Goal: Task Accomplishment & Management: Manage account settings

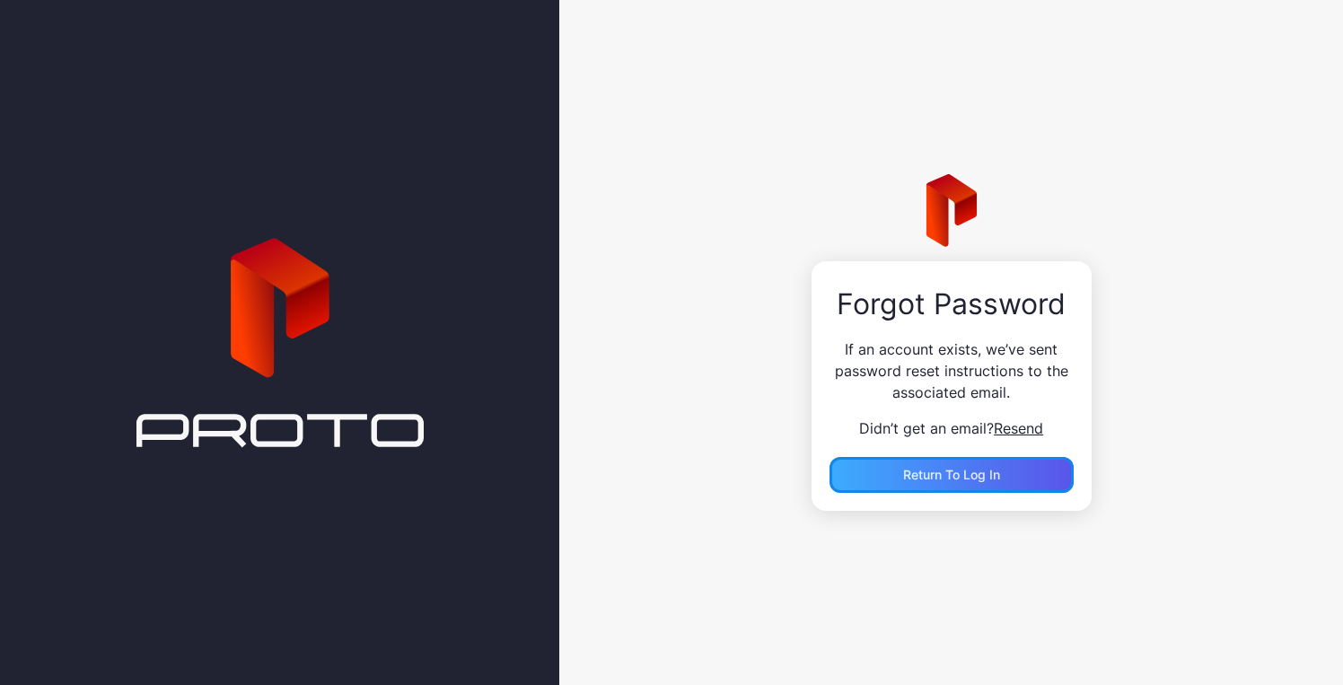
click at [921, 470] on span "Return to Log In" at bounding box center [951, 474] width 97 height 15
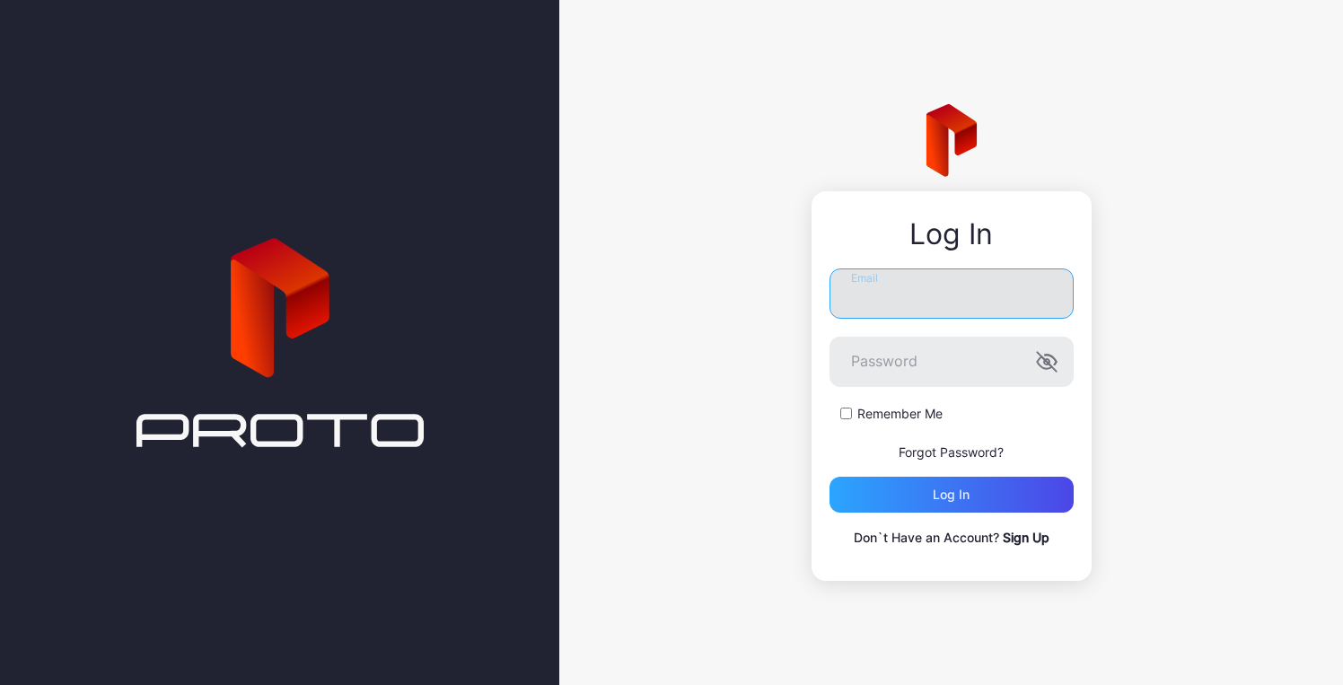
click at [860, 300] on input "Email" at bounding box center [951, 293] width 244 height 50
type input "**********"
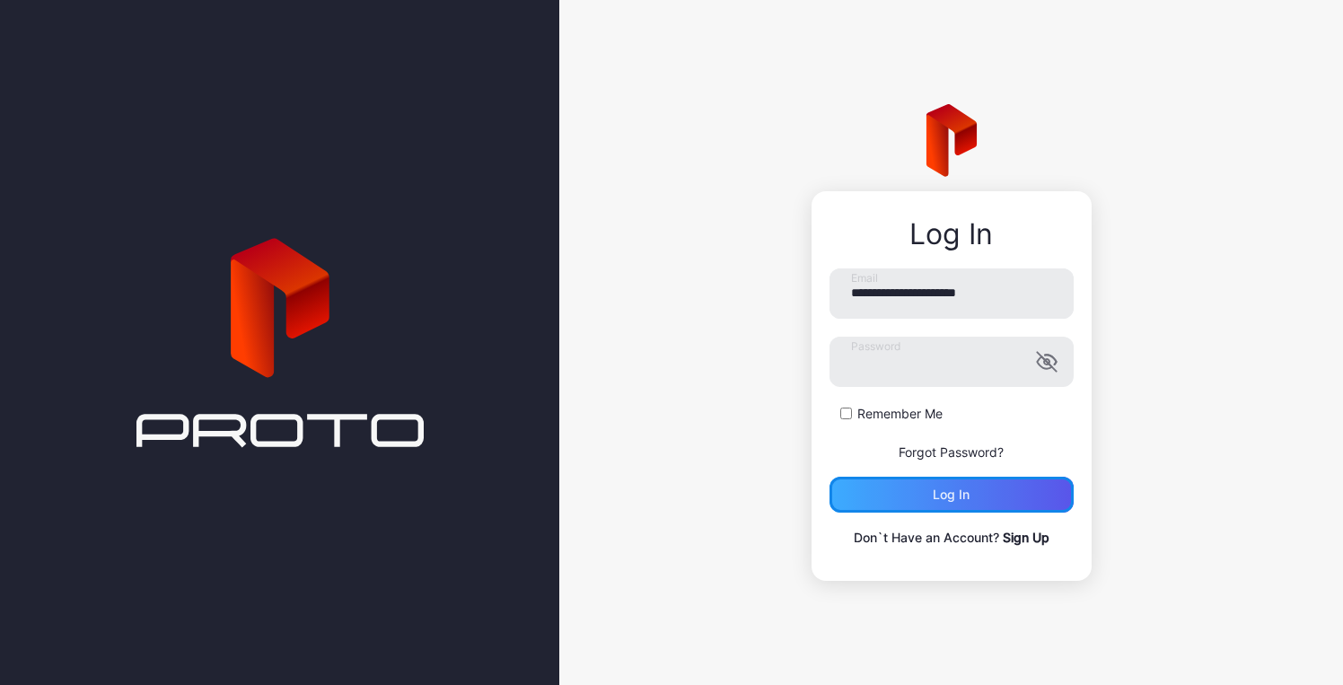
click at [917, 497] on div "Log in" at bounding box center [951, 495] width 244 height 36
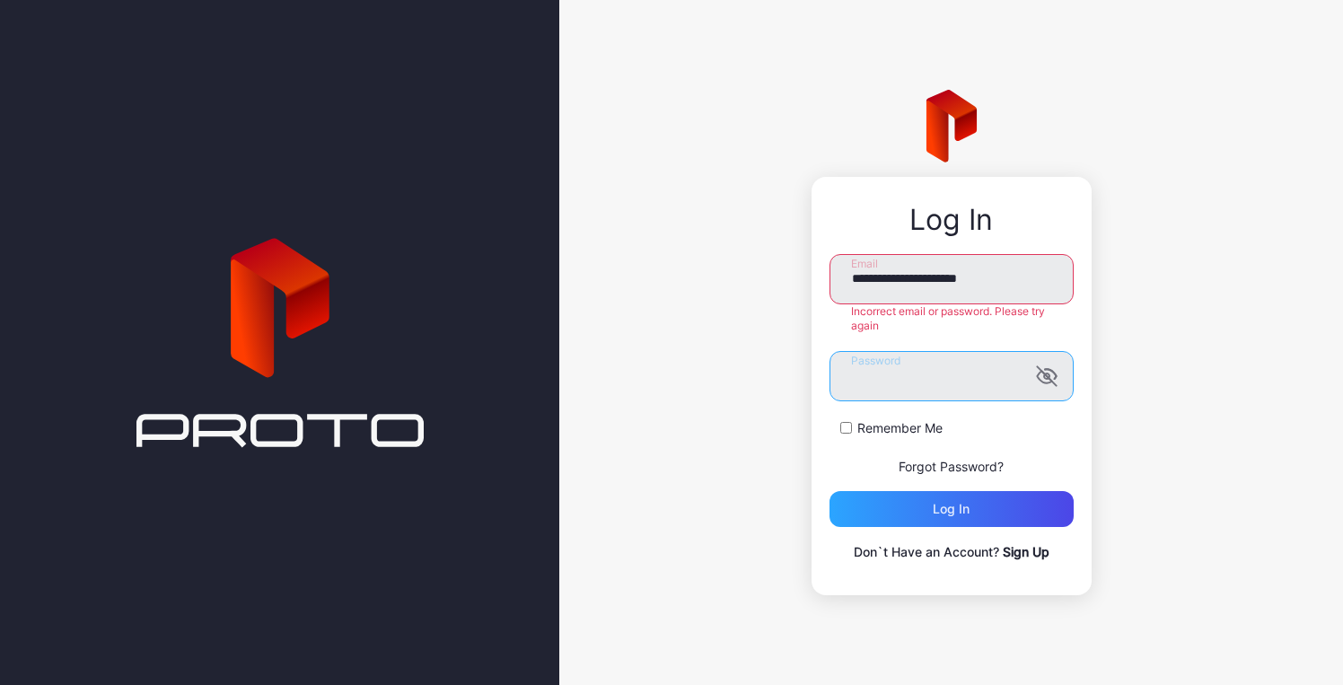
click at [732, 346] on div "**********" at bounding box center [951, 342] width 784 height 685
click at [893, 501] on div "Log in" at bounding box center [951, 509] width 244 height 36
click at [1047, 373] on icon "button" at bounding box center [1047, 375] width 4 height 4
click at [961, 508] on div "Log in" at bounding box center [951, 509] width 37 height 14
click at [951, 461] on link "Forgot Password?" at bounding box center [951, 466] width 105 height 15
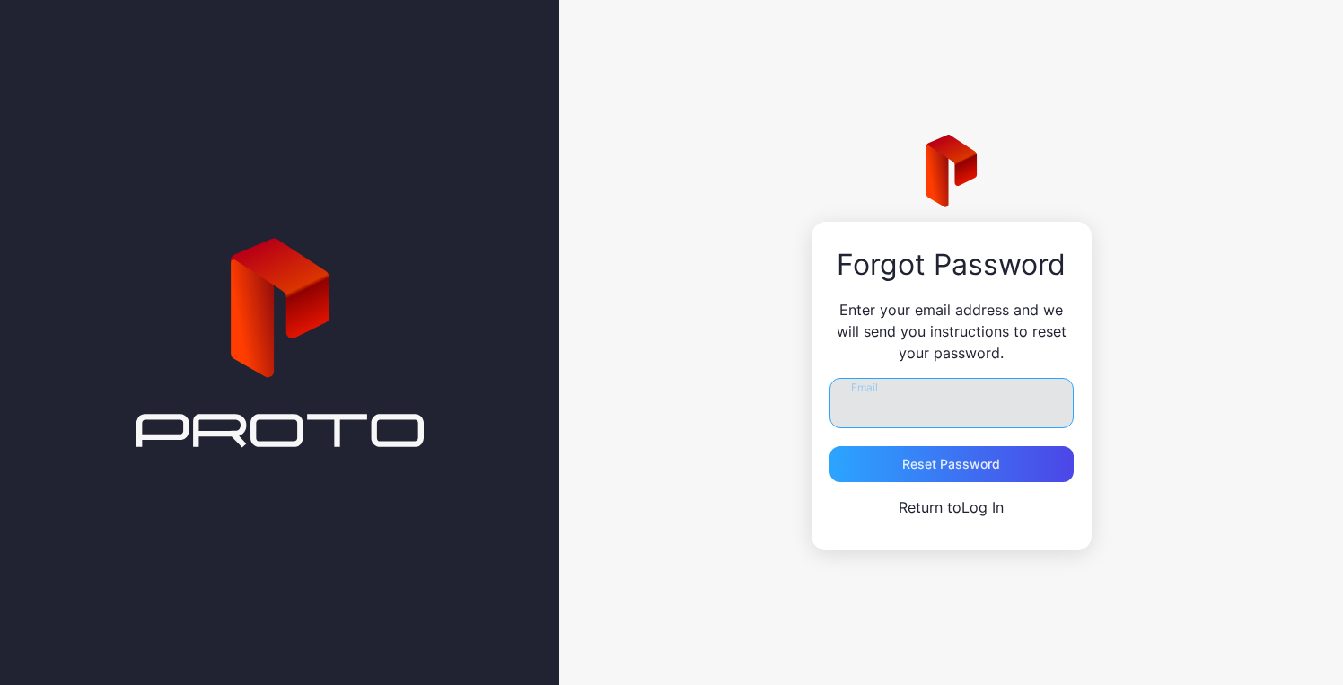
click at [914, 396] on input "Email" at bounding box center [951, 403] width 244 height 50
type input "**********"
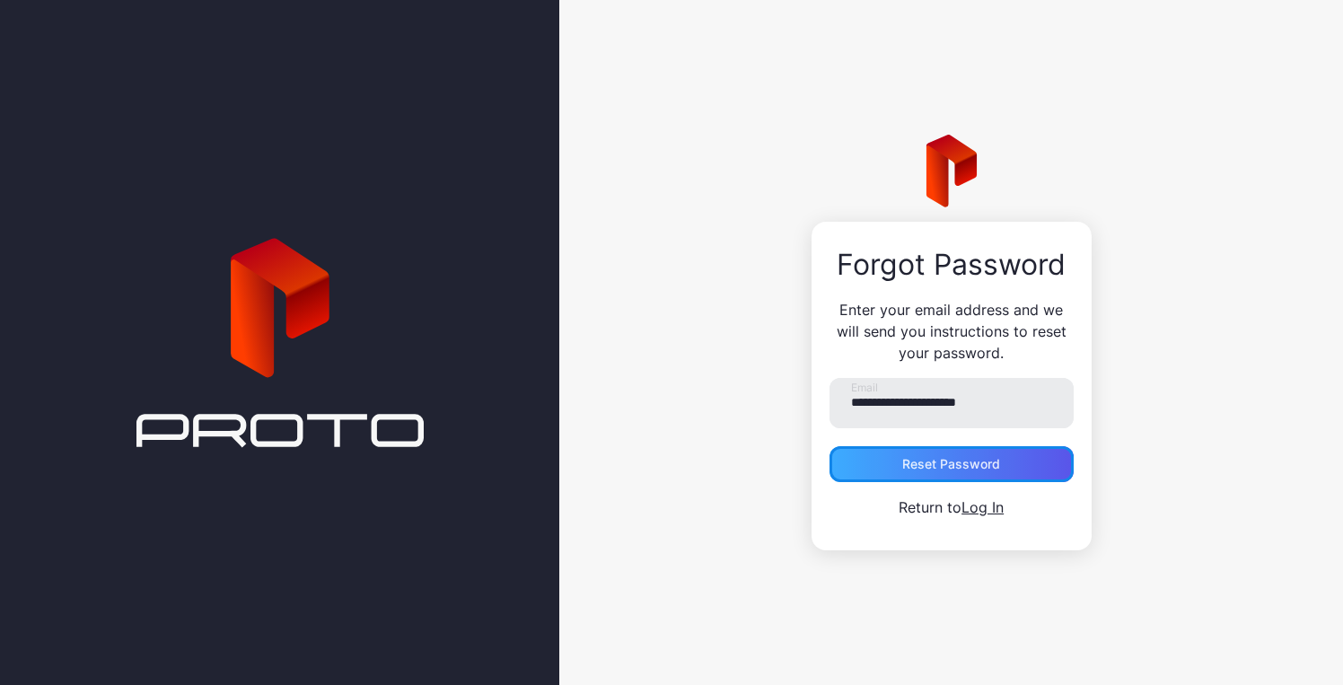
click at [942, 469] on div "Reset Password" at bounding box center [951, 464] width 98 height 14
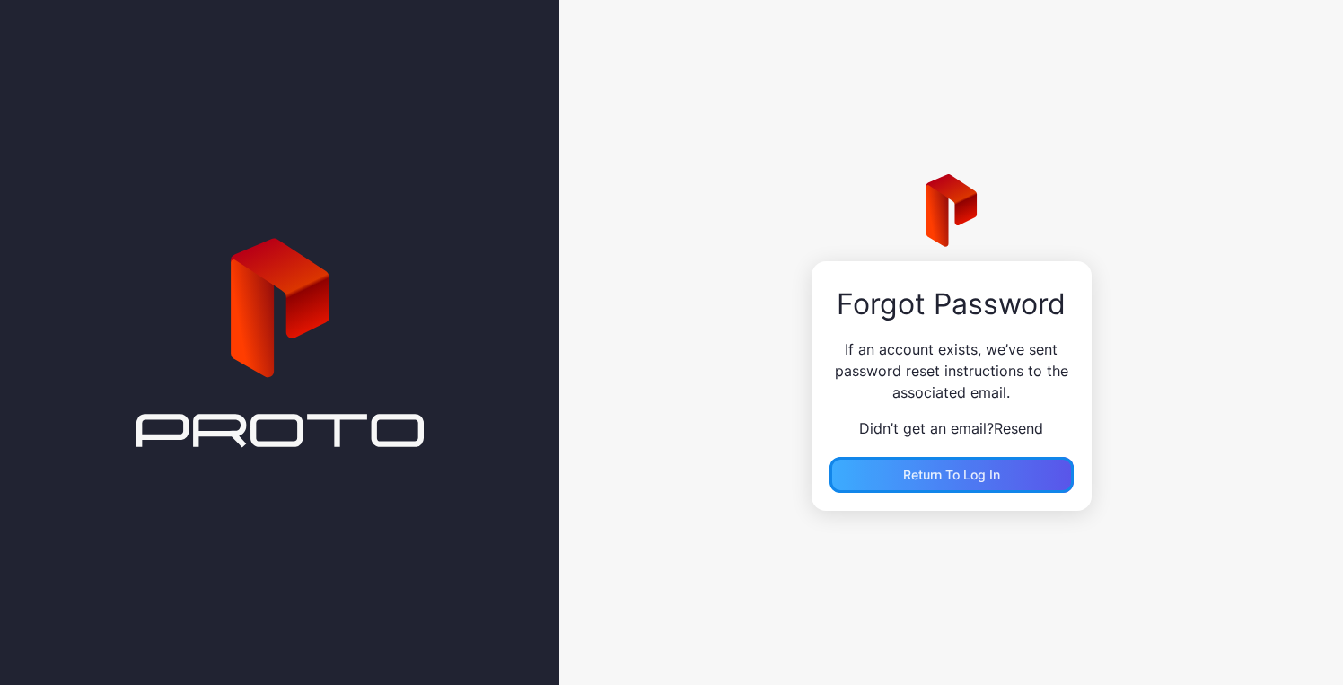
click at [949, 473] on span "Return to Log In" at bounding box center [951, 474] width 97 height 15
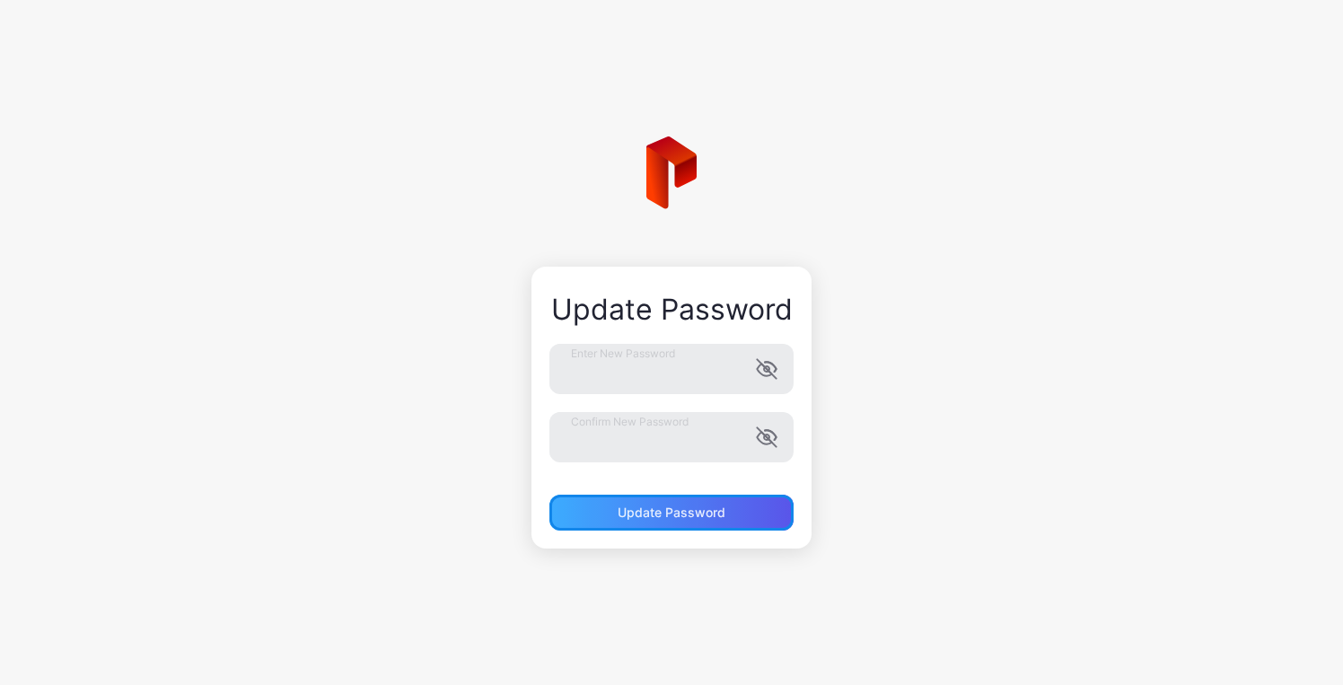
click at [668, 506] on div "Update Password" at bounding box center [672, 512] width 108 height 14
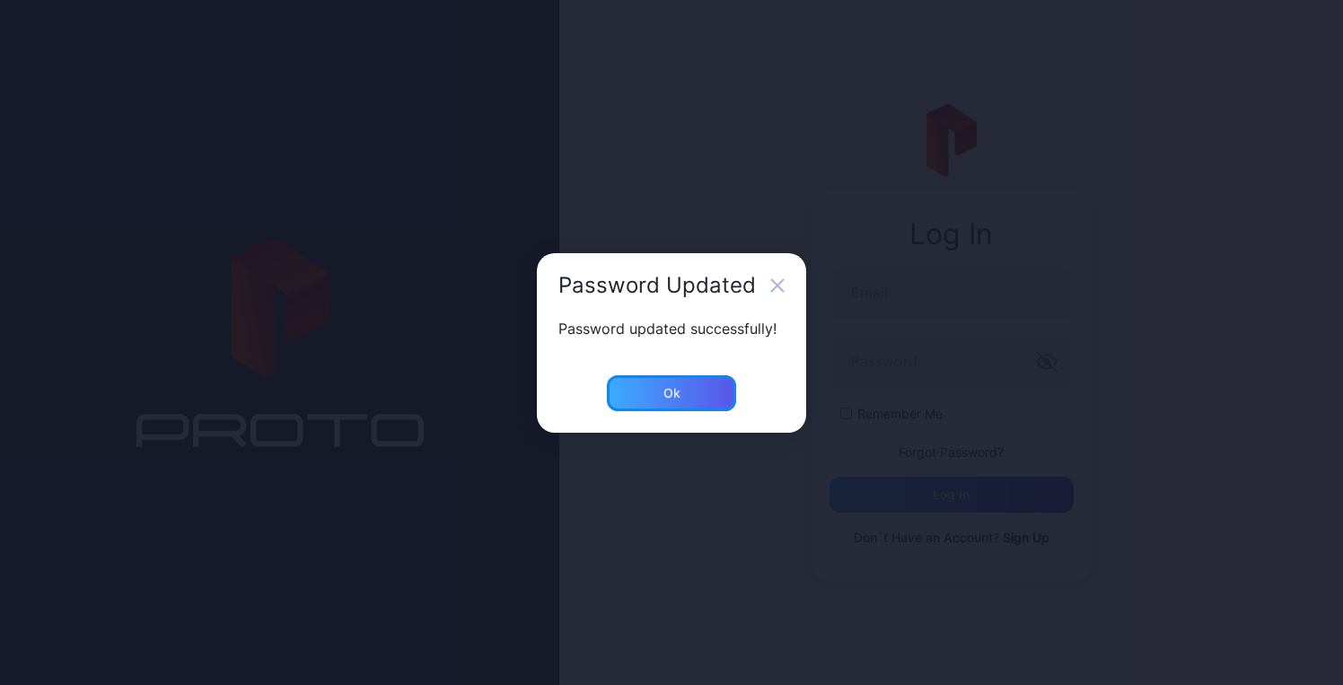
click at [706, 400] on div "Ok" at bounding box center [671, 393] width 129 height 36
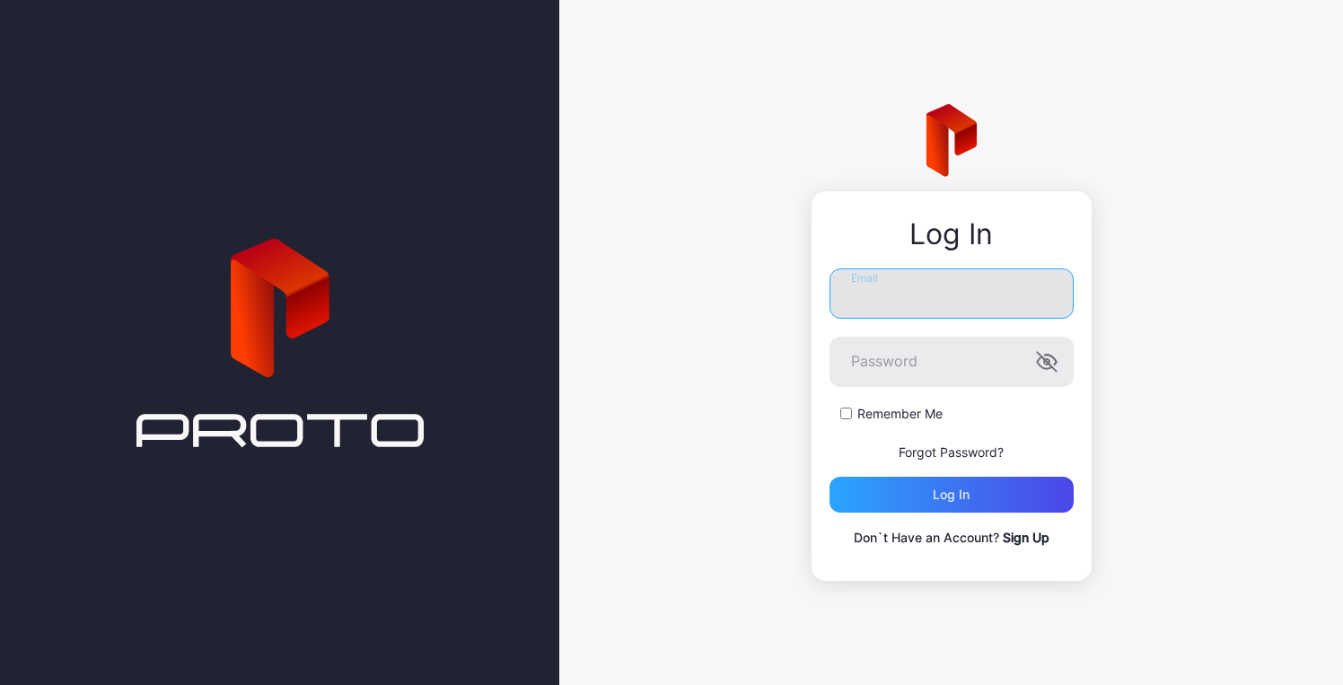
click at [941, 285] on input "Email" at bounding box center [951, 293] width 244 height 50
type input "**********"
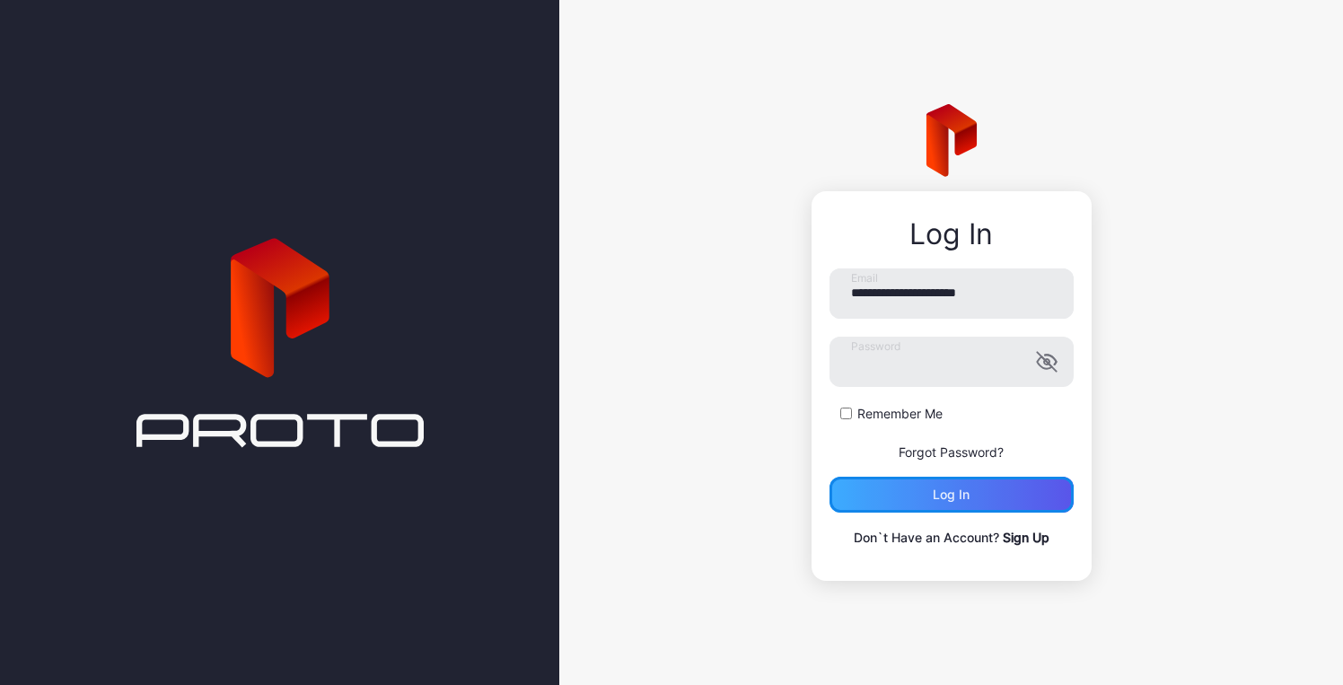
click at [950, 494] on div "Log in" at bounding box center [951, 494] width 37 height 14
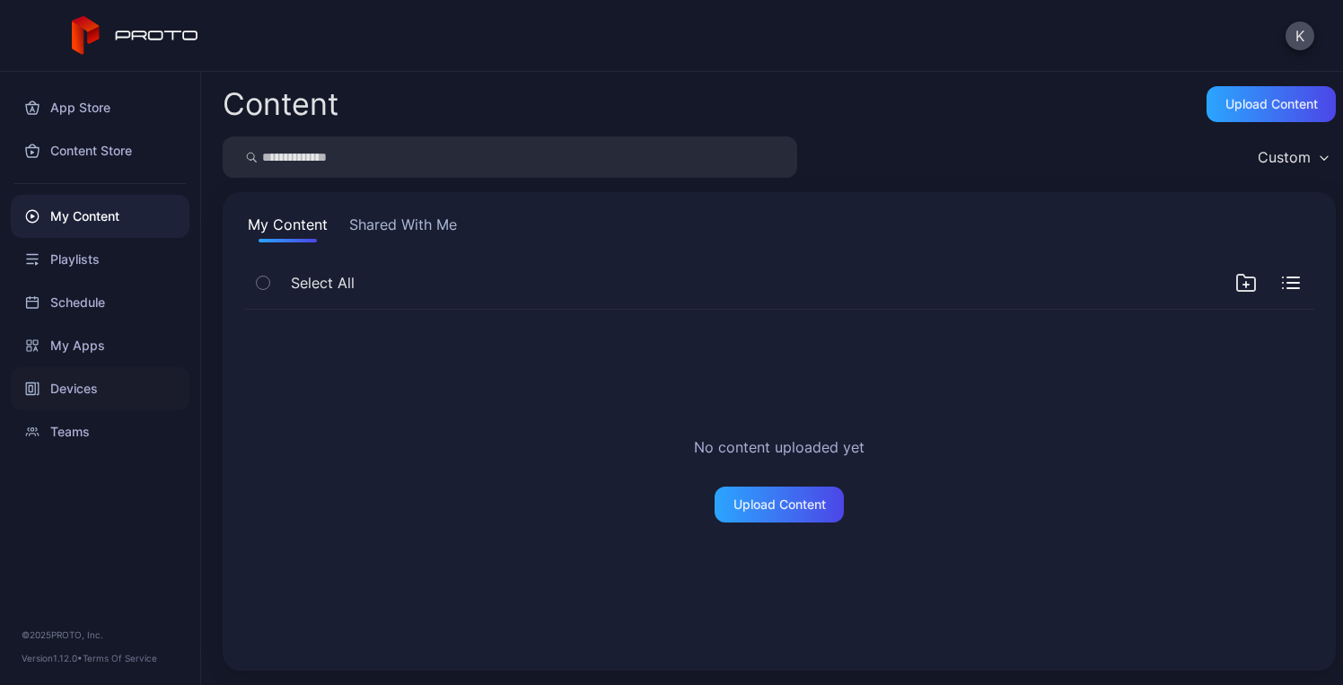
click at [72, 384] on div "Devices" at bounding box center [100, 388] width 179 height 43
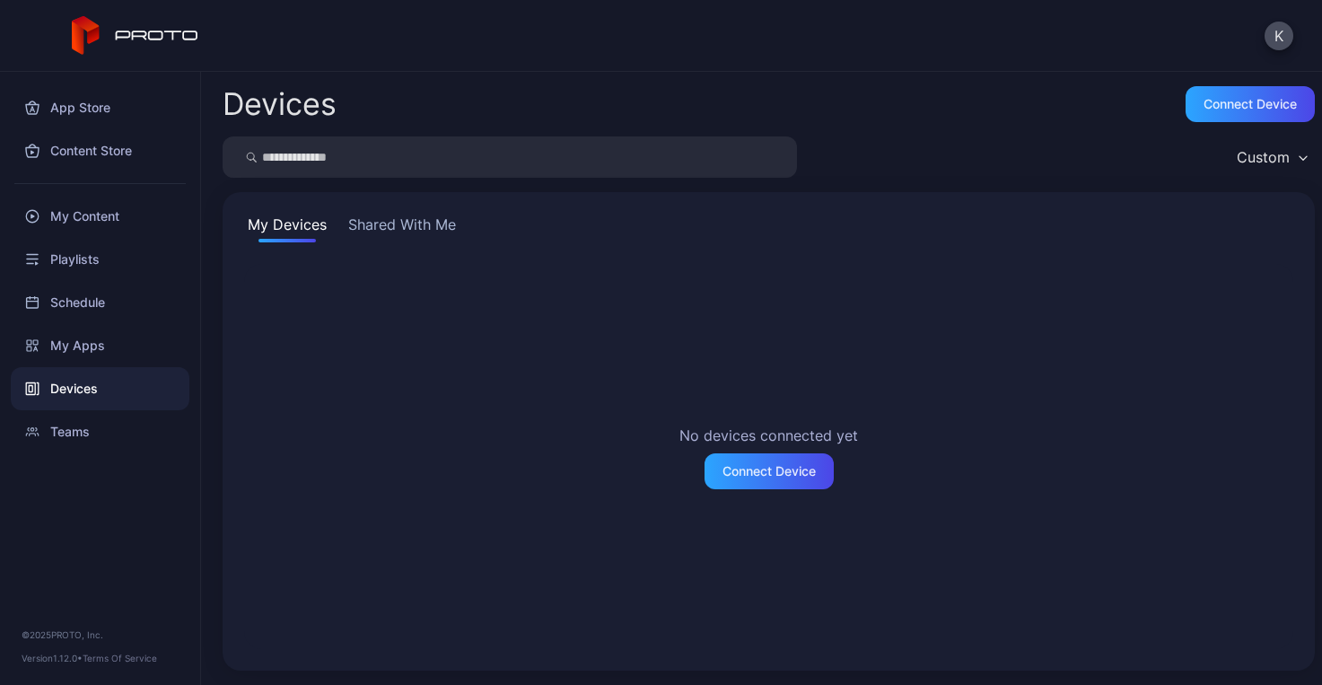
click at [372, 222] on button "Shared With Me" at bounding box center [402, 228] width 115 height 29
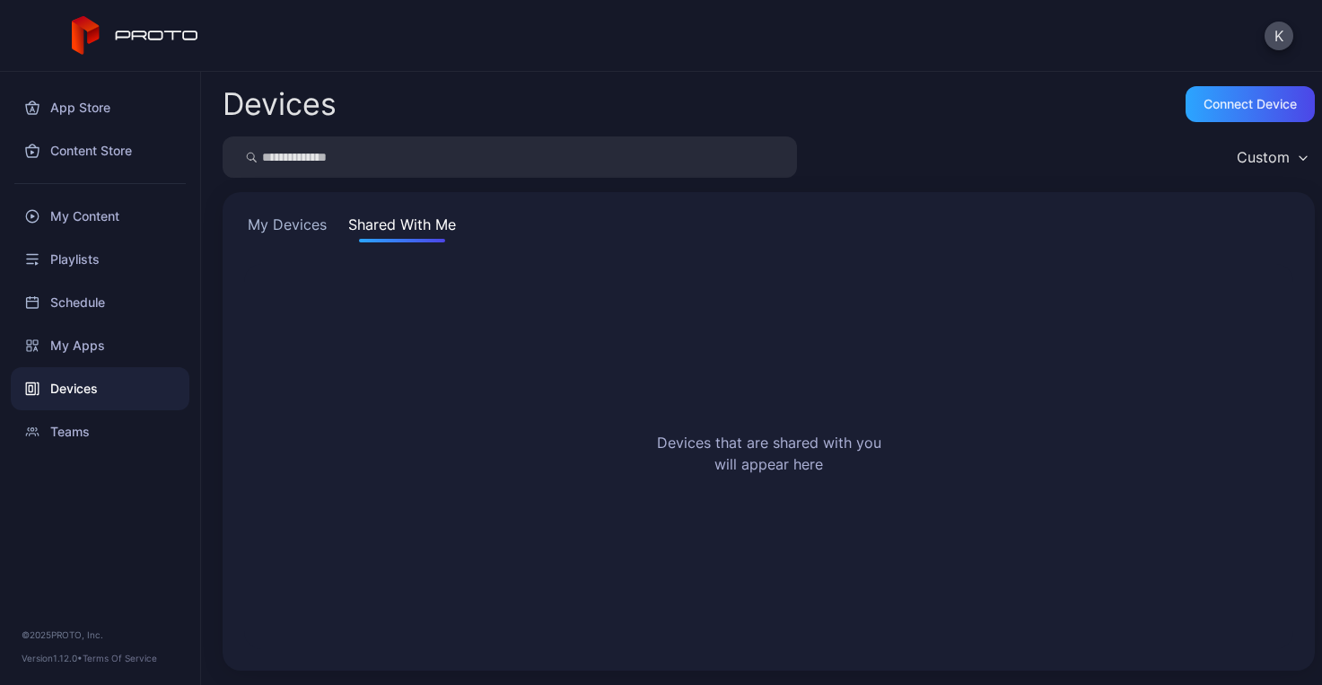
click at [302, 224] on button "My Devices" at bounding box center [287, 228] width 86 height 29
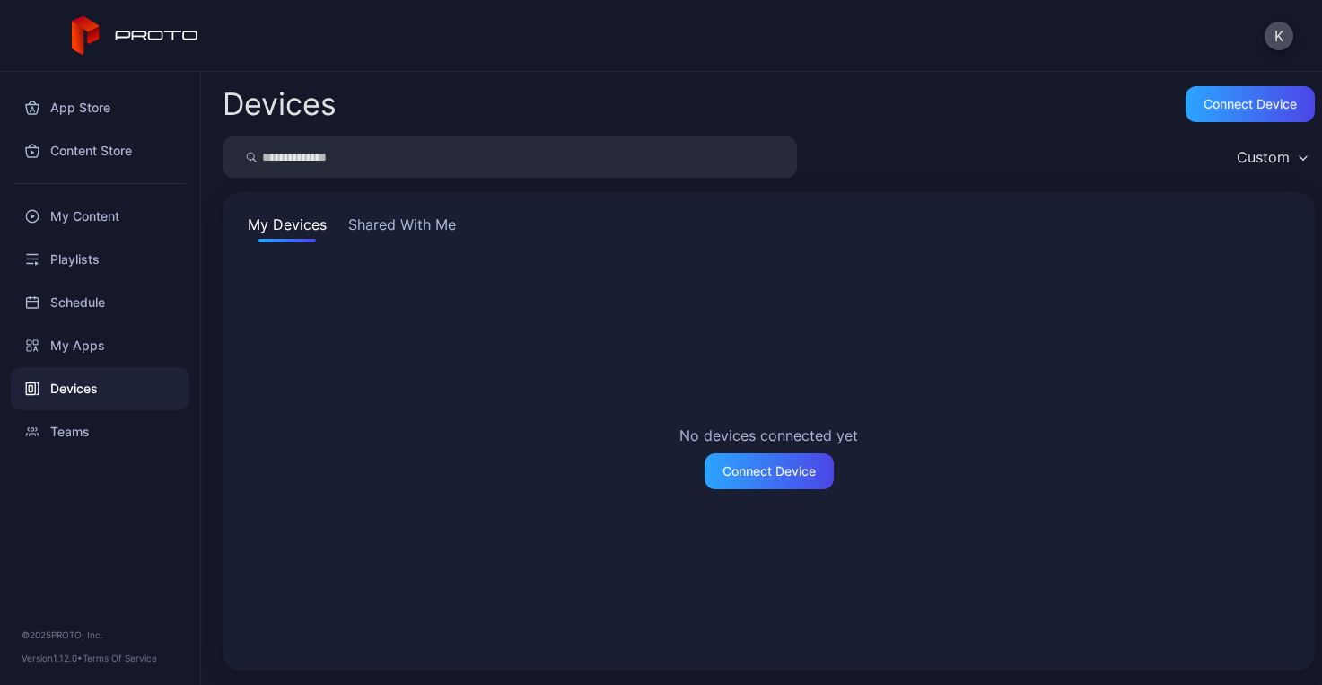
click at [395, 224] on button "Shared With Me" at bounding box center [402, 228] width 115 height 29
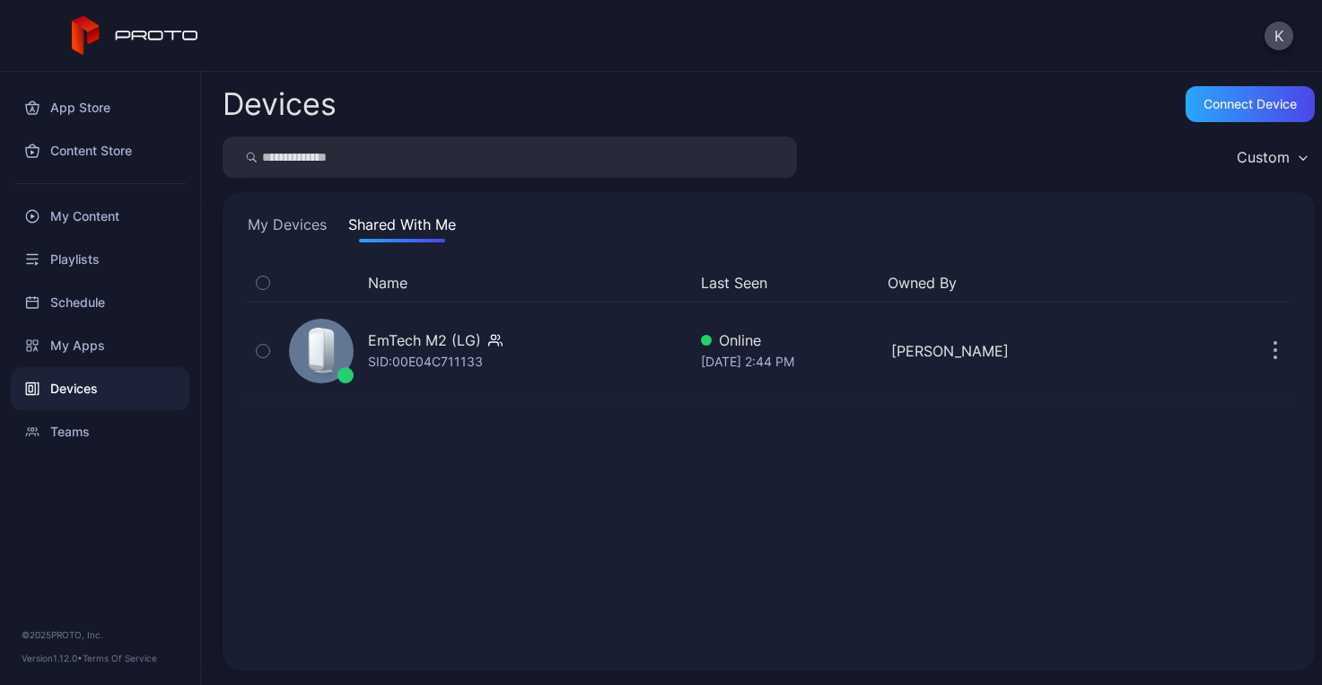
click at [414, 222] on button "Shared With Me" at bounding box center [402, 228] width 115 height 29
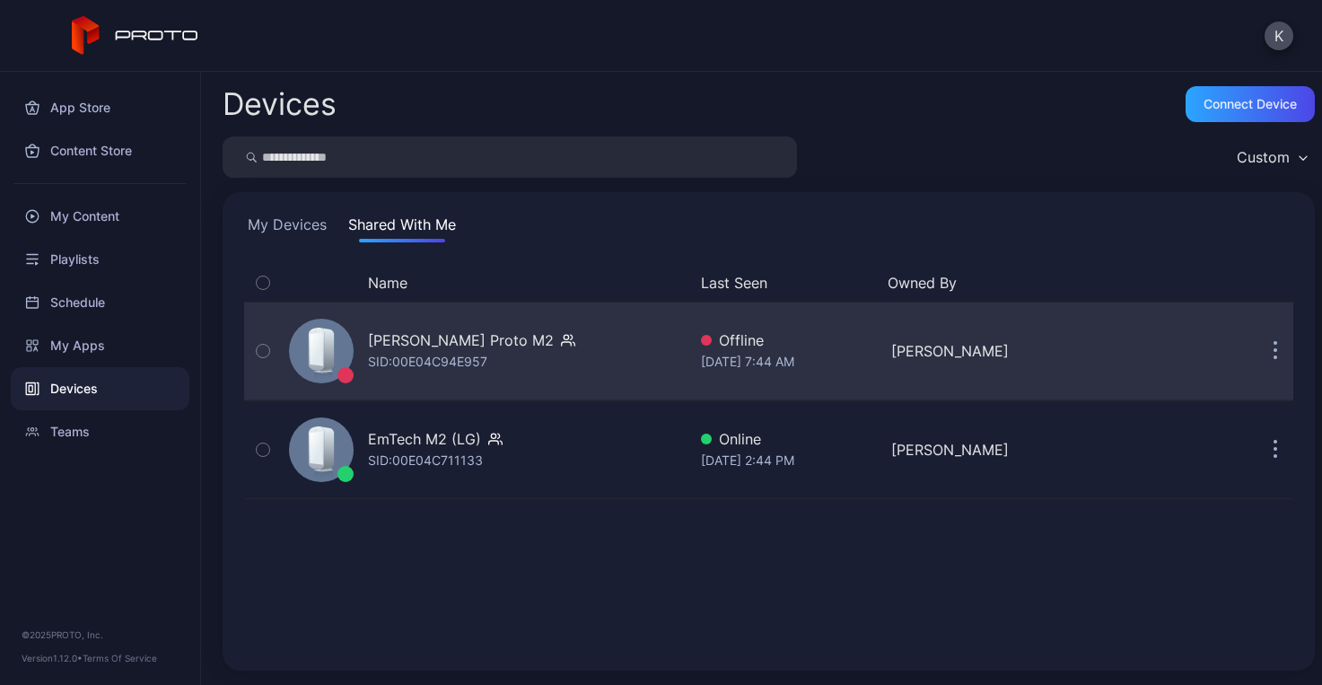
click at [1274, 352] on icon "button" at bounding box center [1276, 351] width 4 height 21
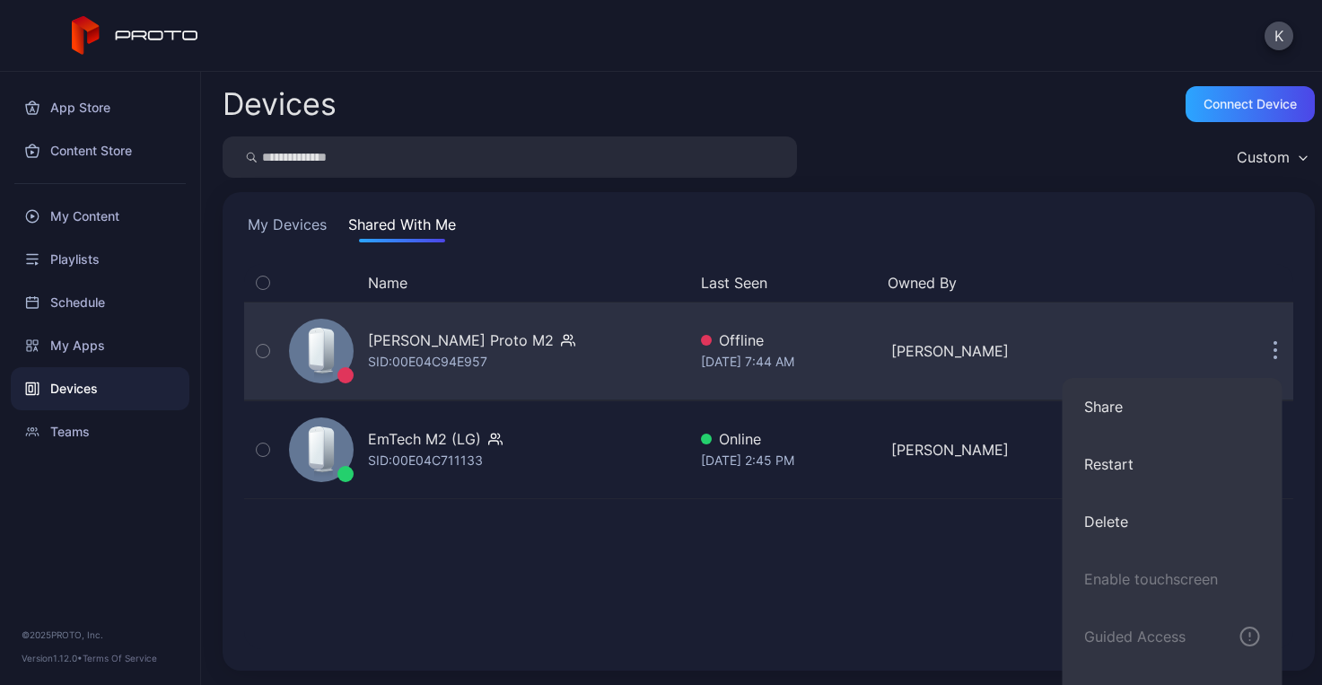
click at [523, 338] on div "[PERSON_NAME] Proto M2" at bounding box center [461, 340] width 186 height 22
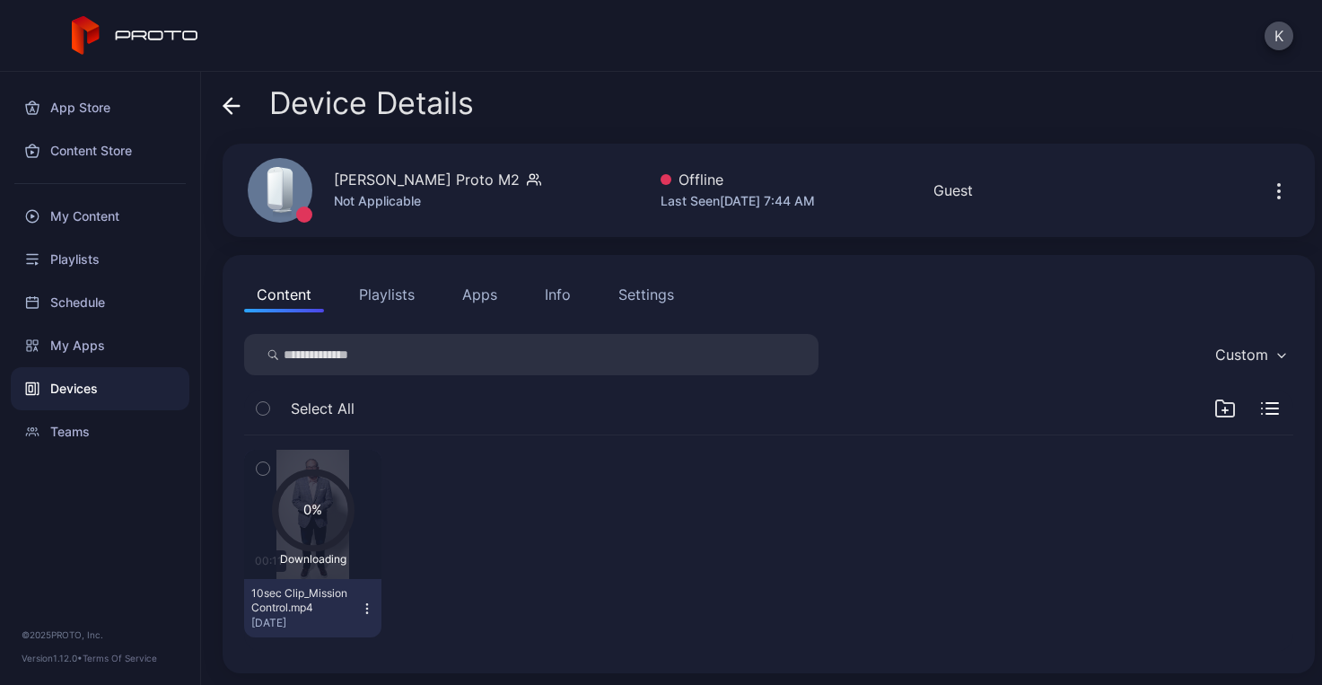
click at [536, 533] on div "0% Downloading 00:11 10sec Clip_Mission Control.mp4 [DATE]" at bounding box center [768, 543] width 1049 height 216
click at [960, 197] on div "Guest" at bounding box center [953, 191] width 39 height 22
click at [391, 297] on button "Playlists" at bounding box center [386, 294] width 81 height 36
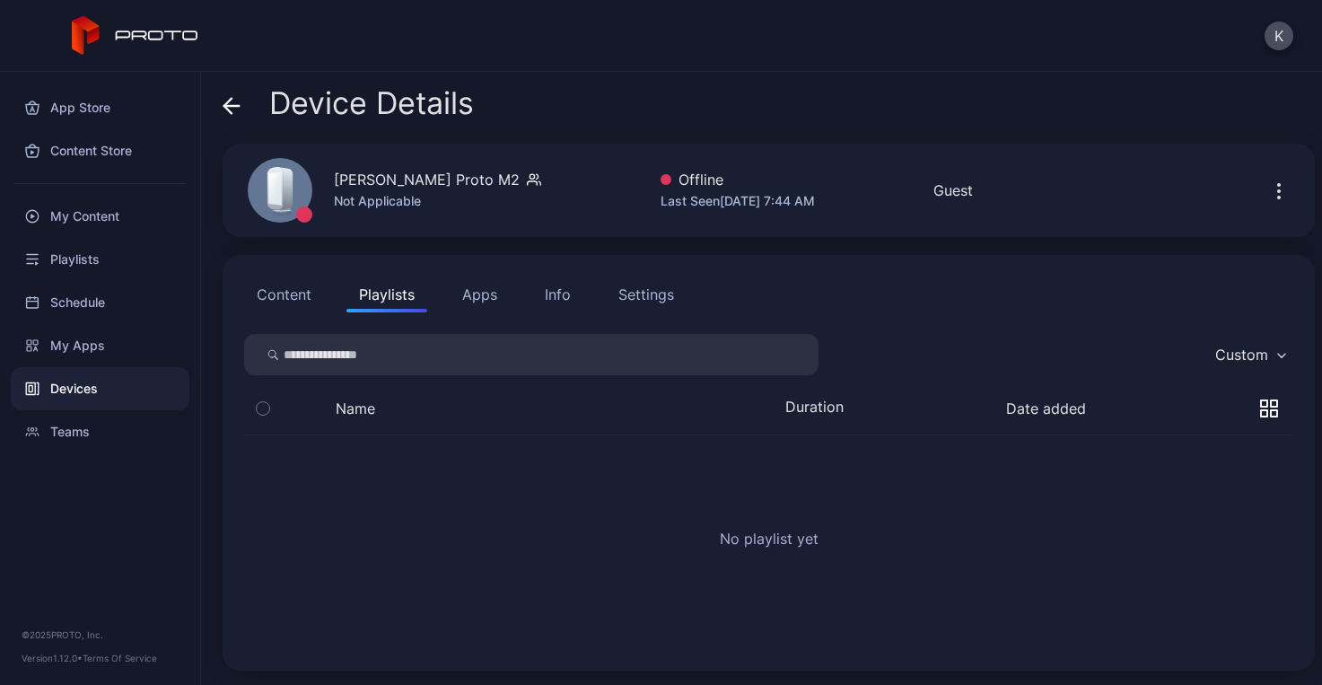
click at [290, 296] on button "Content" at bounding box center [284, 294] width 80 height 36
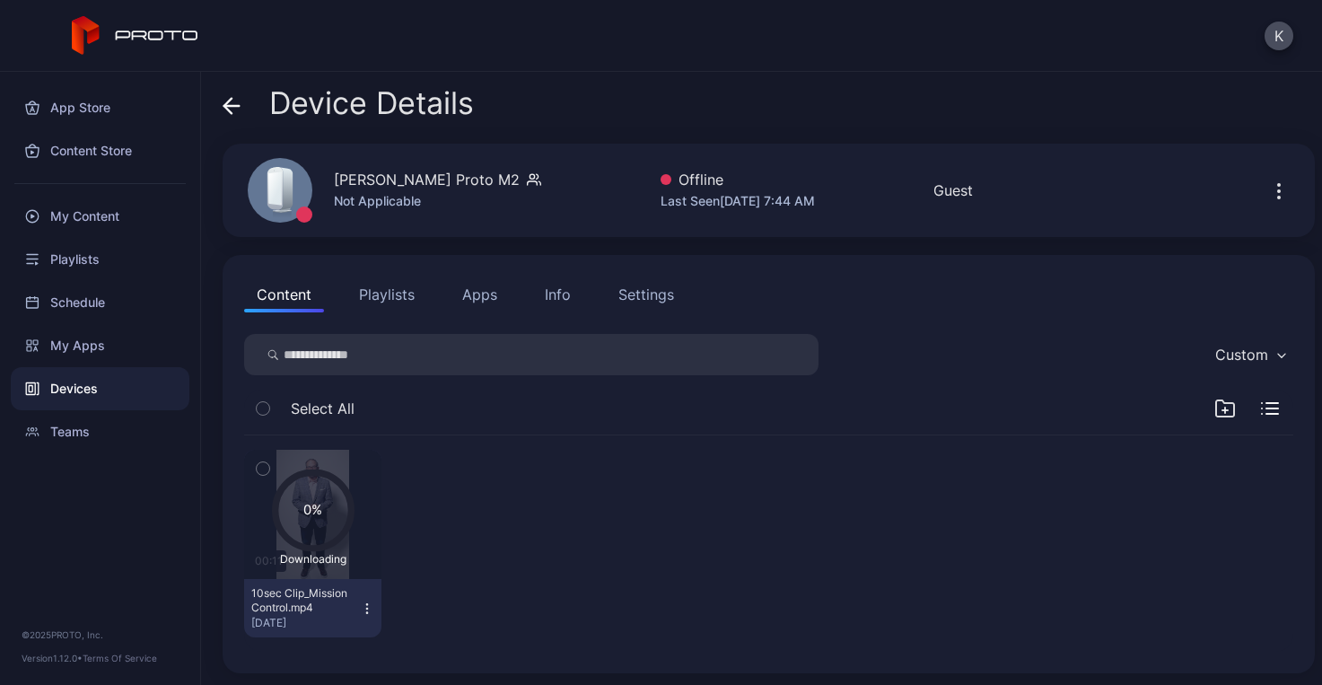
click at [406, 300] on button "Playlists" at bounding box center [386, 294] width 81 height 36
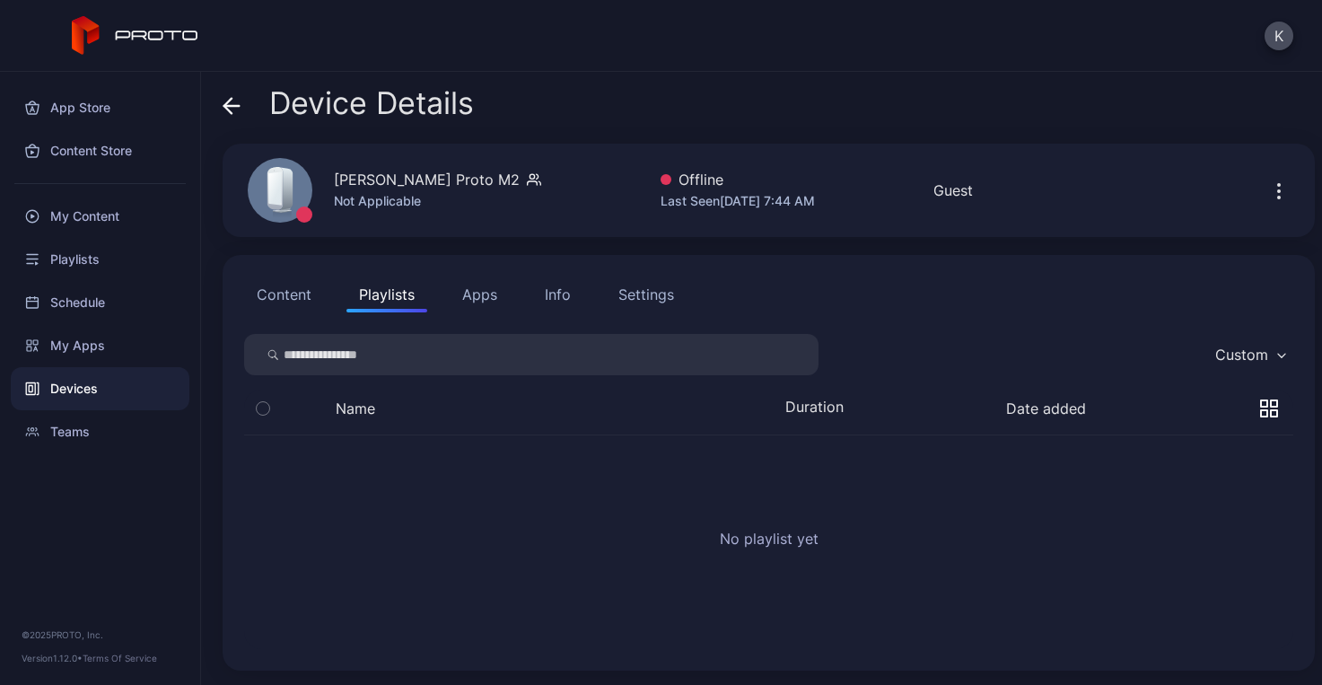
click at [483, 291] on button "Apps" at bounding box center [480, 294] width 60 height 36
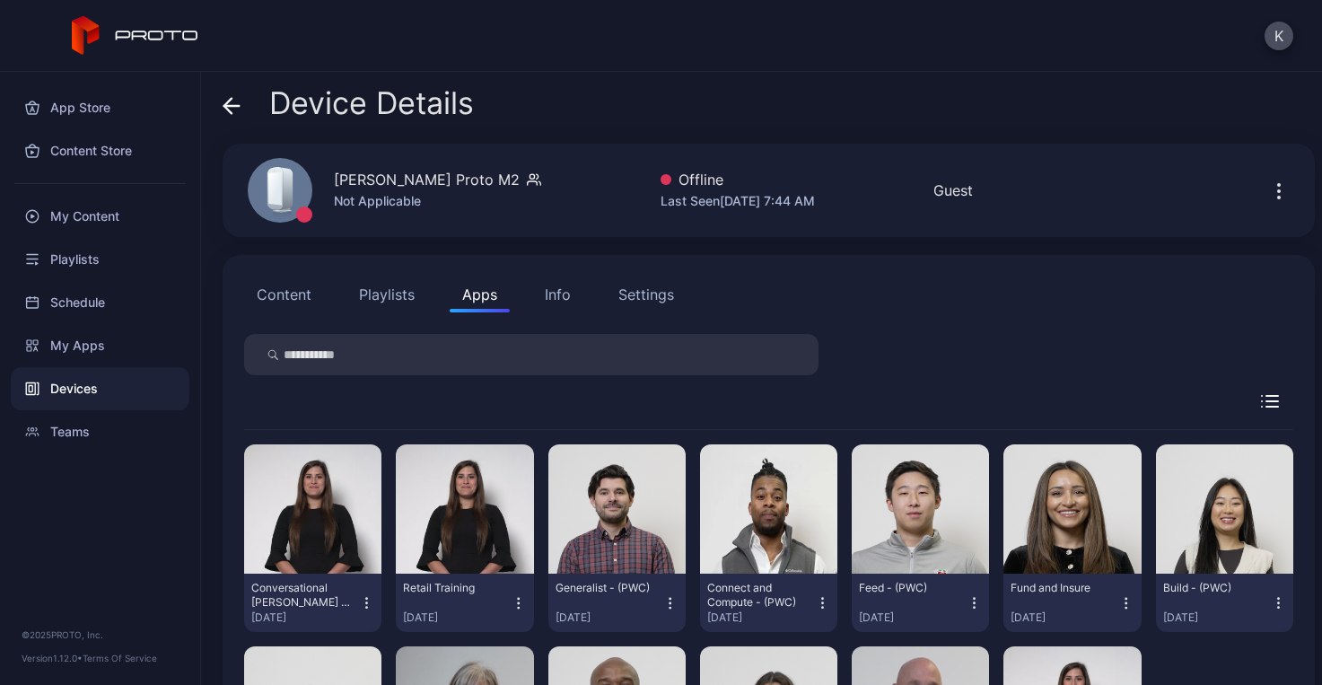
click at [557, 299] on div "Info" at bounding box center [558, 295] width 26 height 22
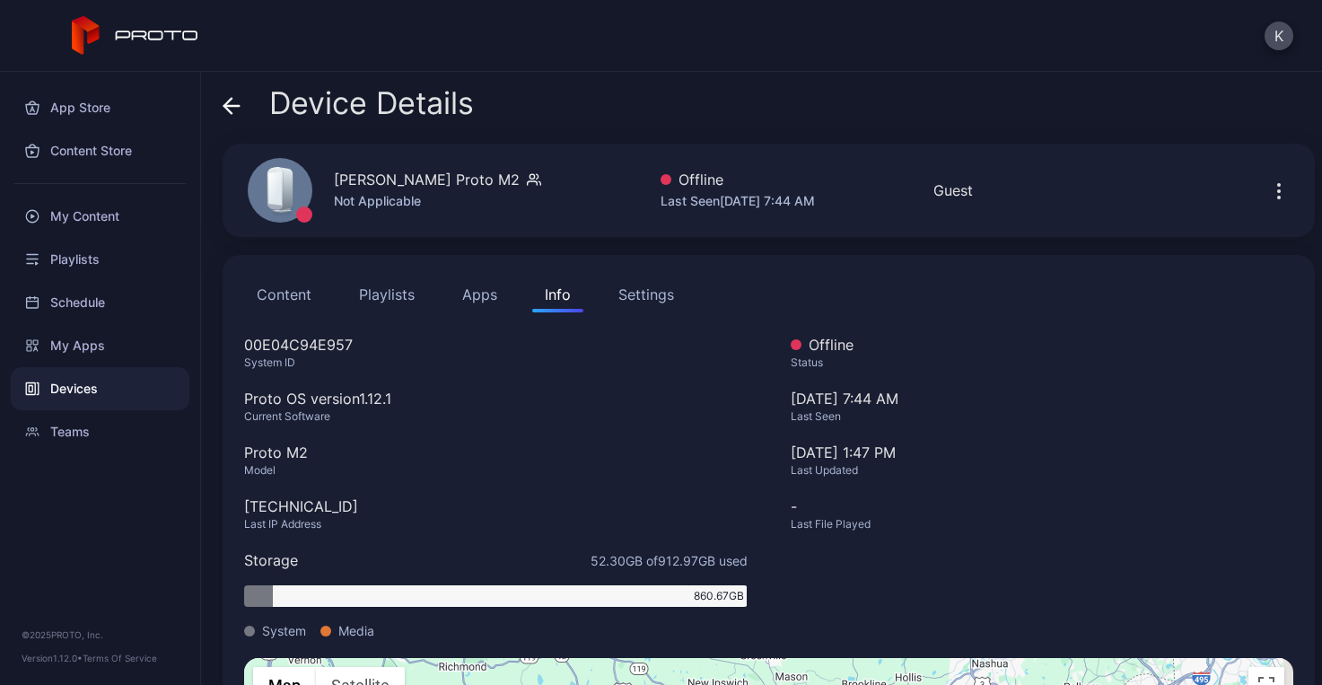
click at [470, 298] on button "Apps" at bounding box center [480, 294] width 60 height 36
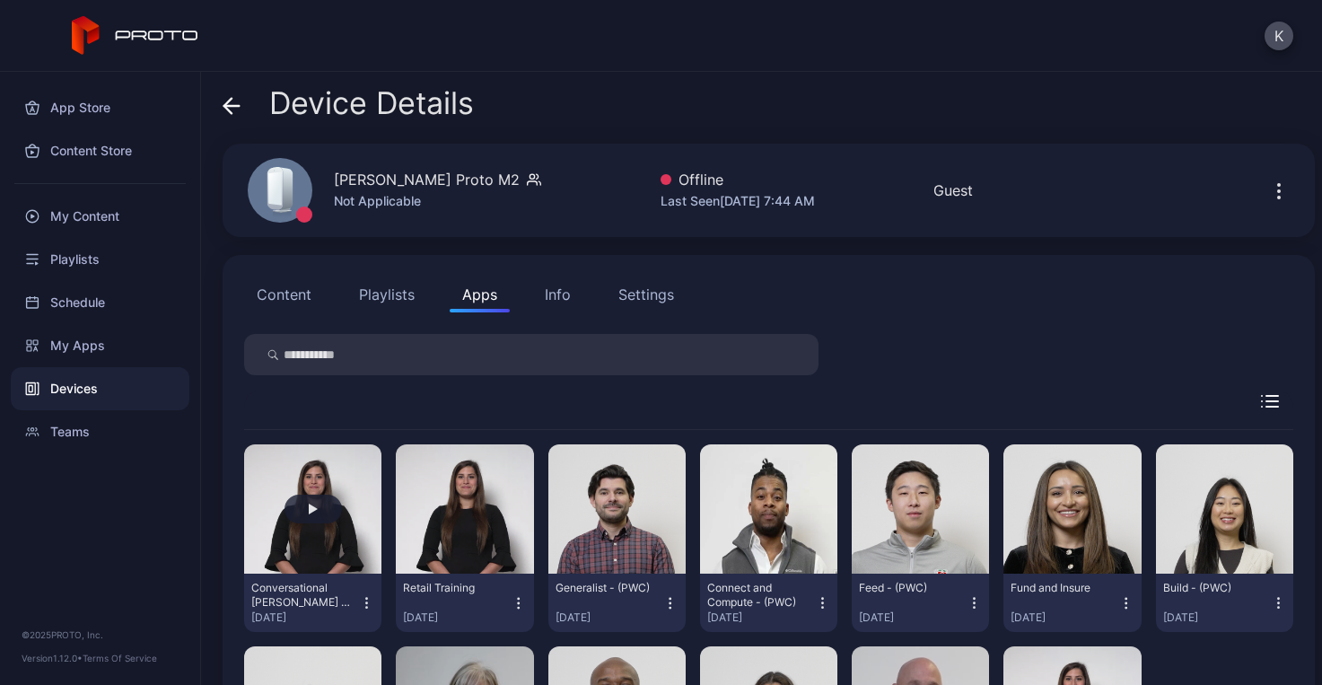
click at [282, 538] on button "button" at bounding box center [312, 508] width 137 height 129
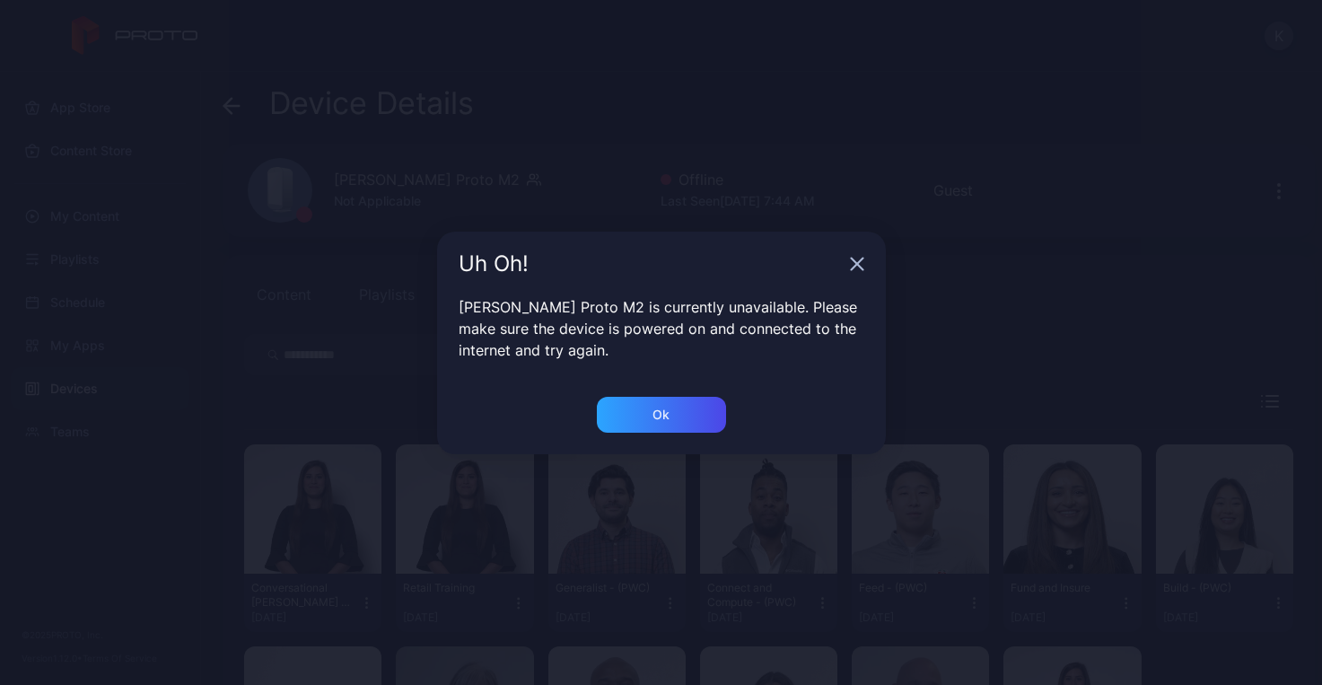
click at [857, 264] on icon "button" at bounding box center [857, 264] width 12 height 12
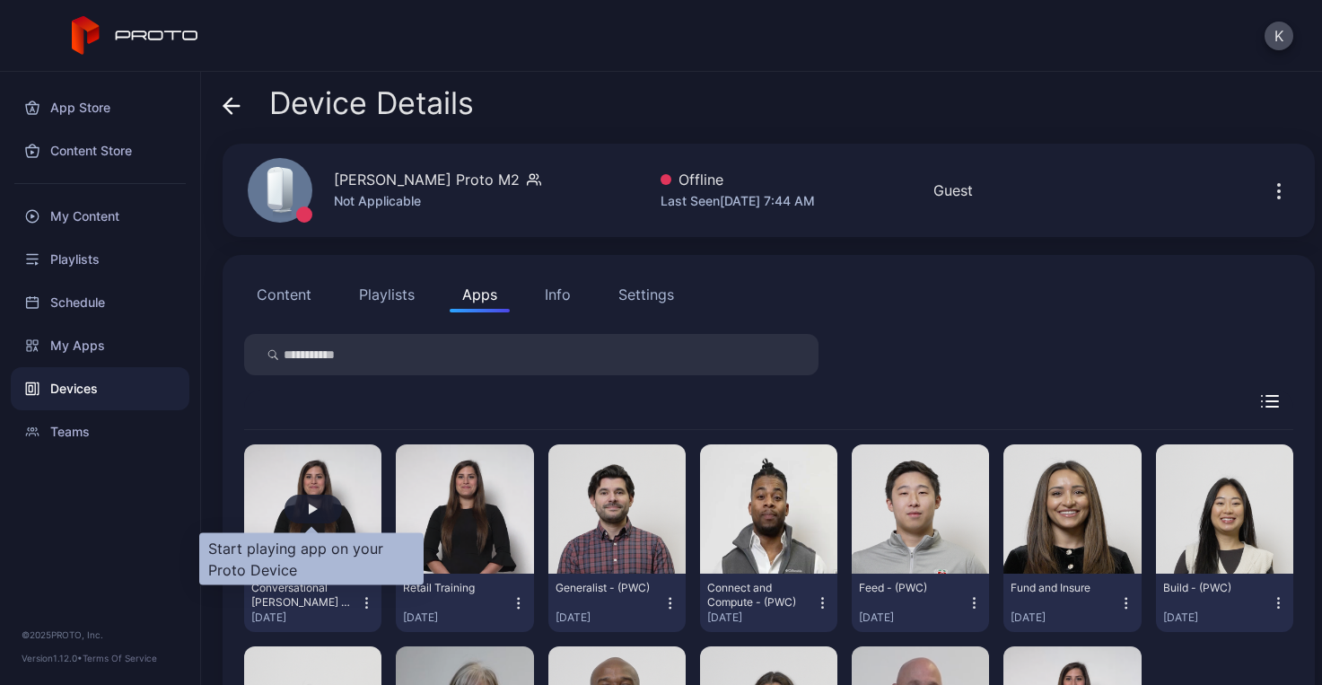
click at [311, 508] on div "button" at bounding box center [313, 509] width 9 height 11
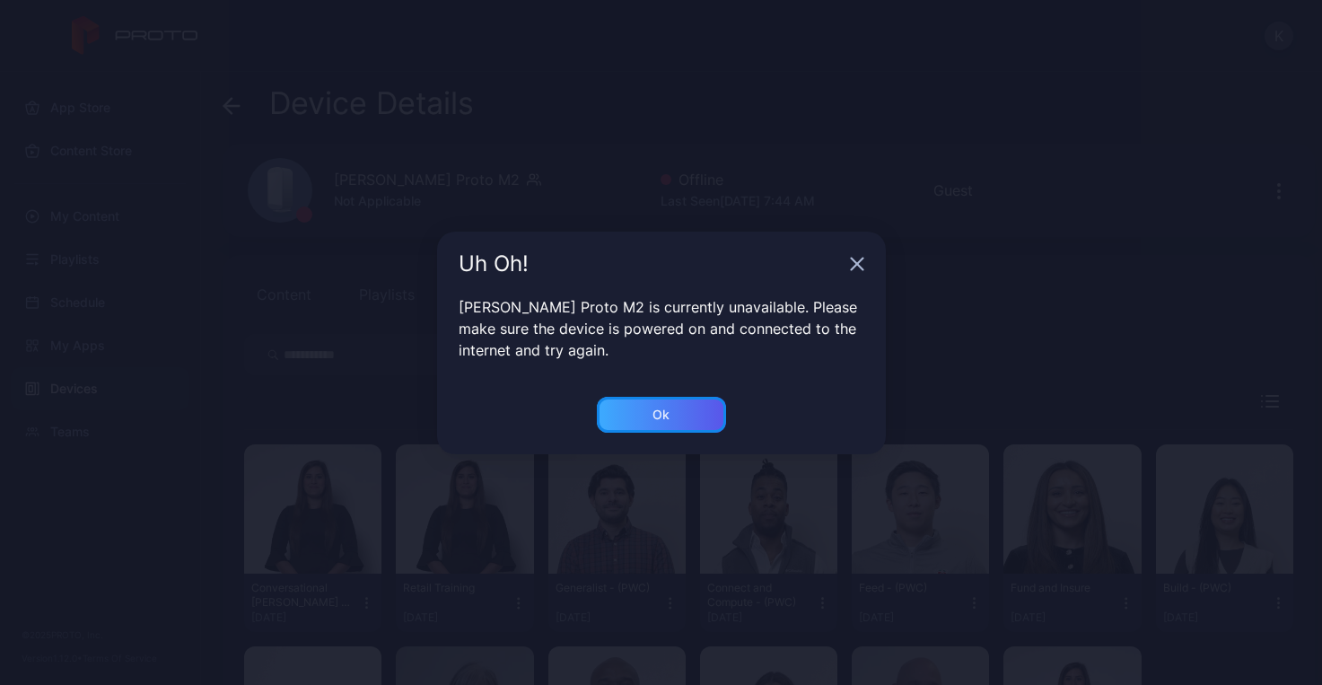
click at [682, 417] on div "Ok" at bounding box center [661, 415] width 129 height 36
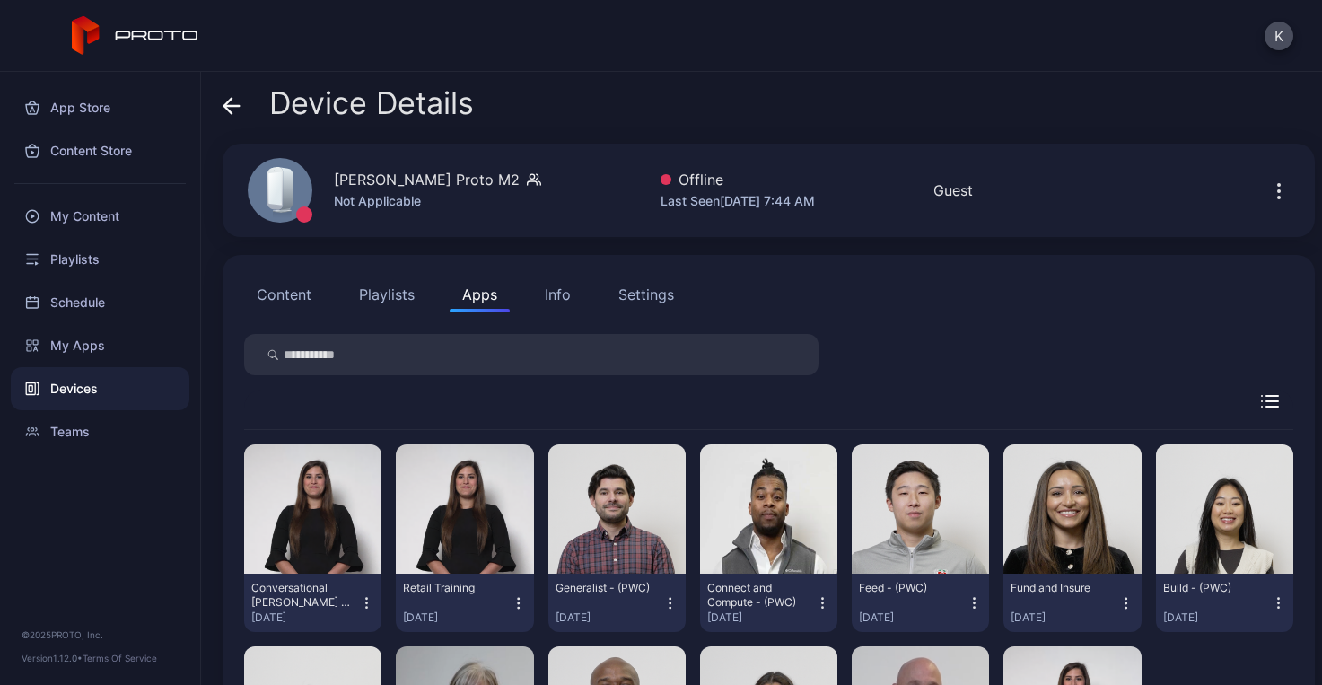
click at [302, 298] on button "Content" at bounding box center [284, 294] width 80 height 36
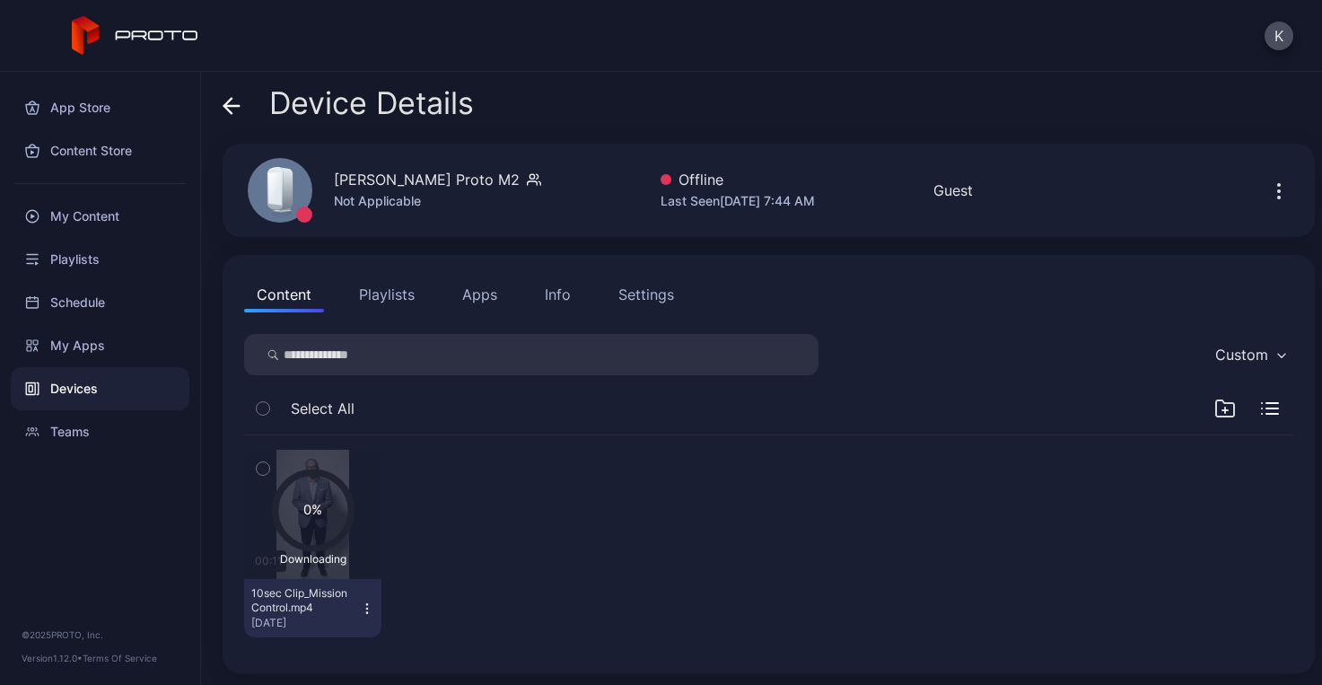
click at [306, 528] on icon at bounding box center [313, 510] width 76 height 76
click at [226, 104] on icon at bounding box center [232, 106] width 18 height 18
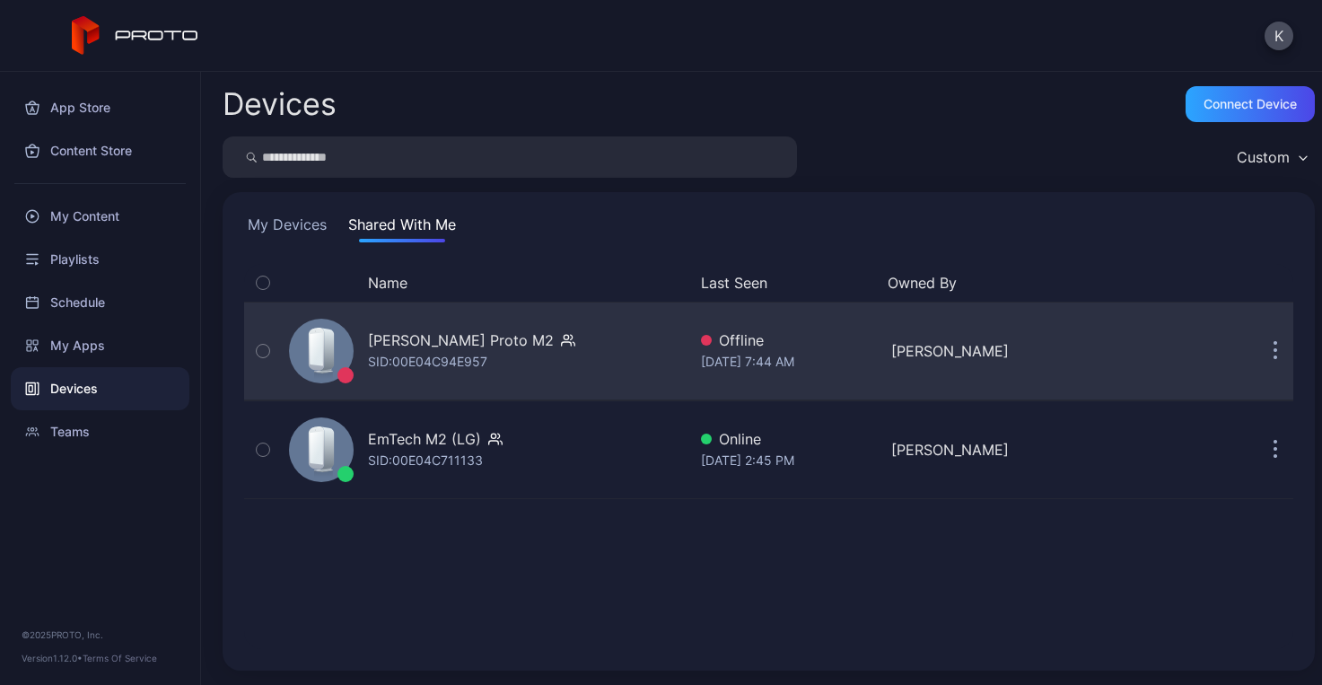
click at [1275, 351] on icon "button" at bounding box center [1276, 352] width 3 height 3
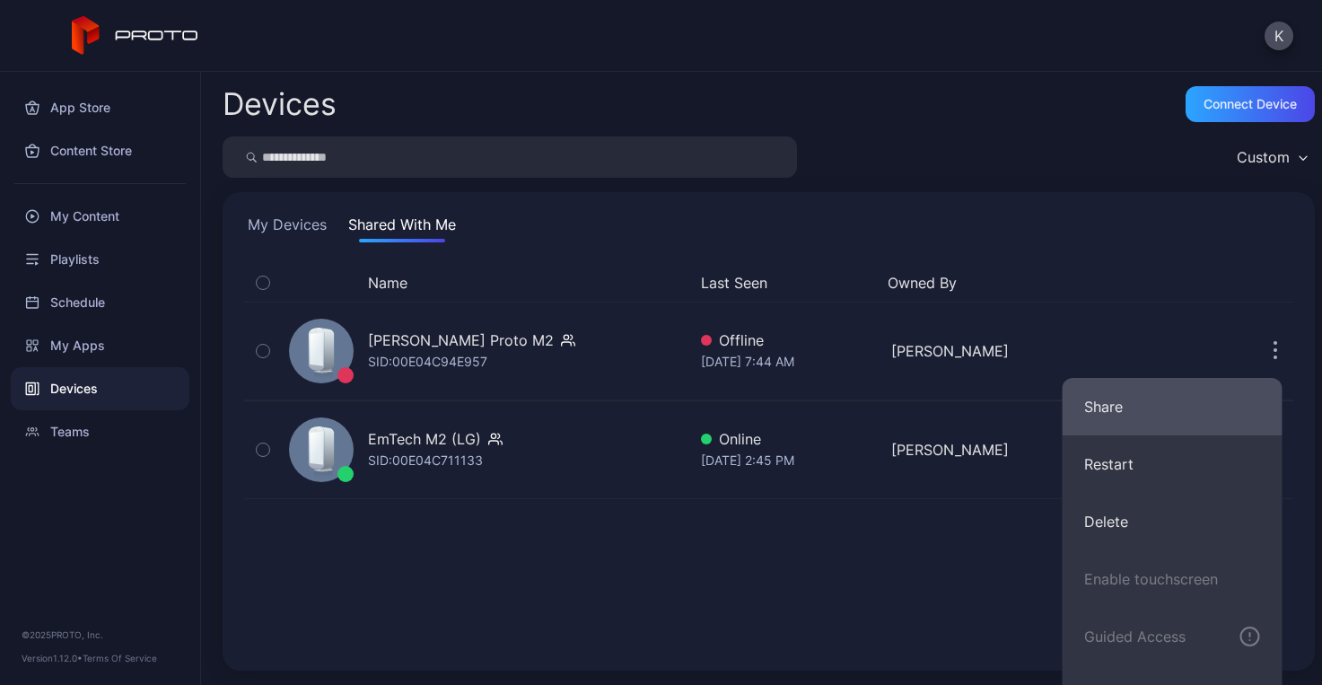
click at [1117, 402] on button "Share" at bounding box center [1173, 406] width 220 height 57
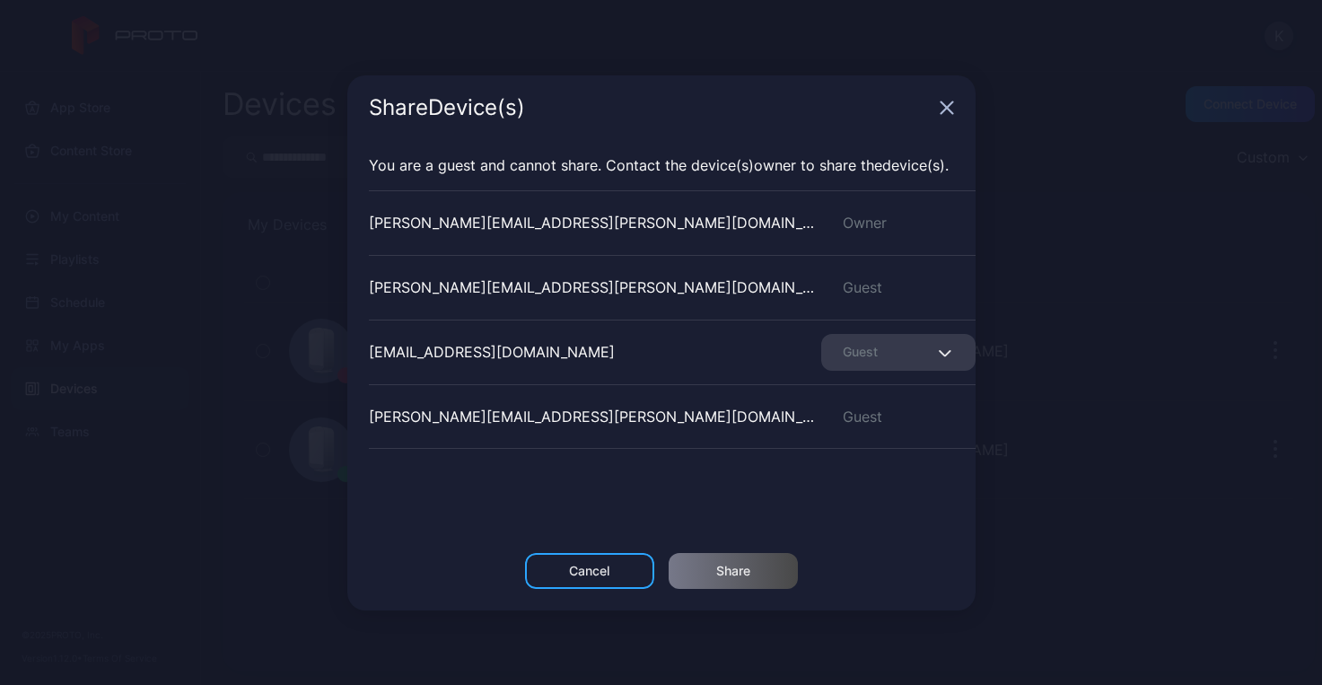
click at [939, 354] on icon "button" at bounding box center [945, 352] width 13 height 7
click at [1083, 318] on div "Share Device (s) You are a guest and cannot share. Contact the Device (s) owner…" at bounding box center [661, 342] width 1322 height 685
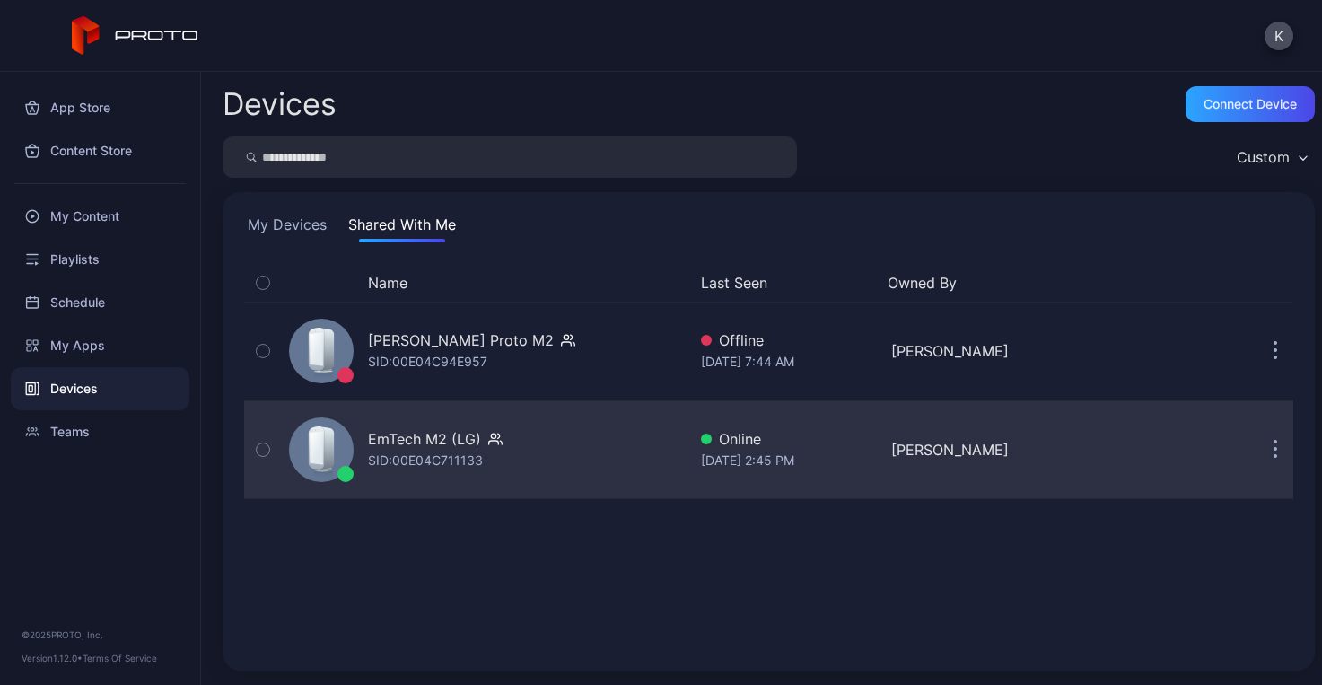
click at [470, 459] on div "SID: 00E04C711133" at bounding box center [425, 461] width 115 height 22
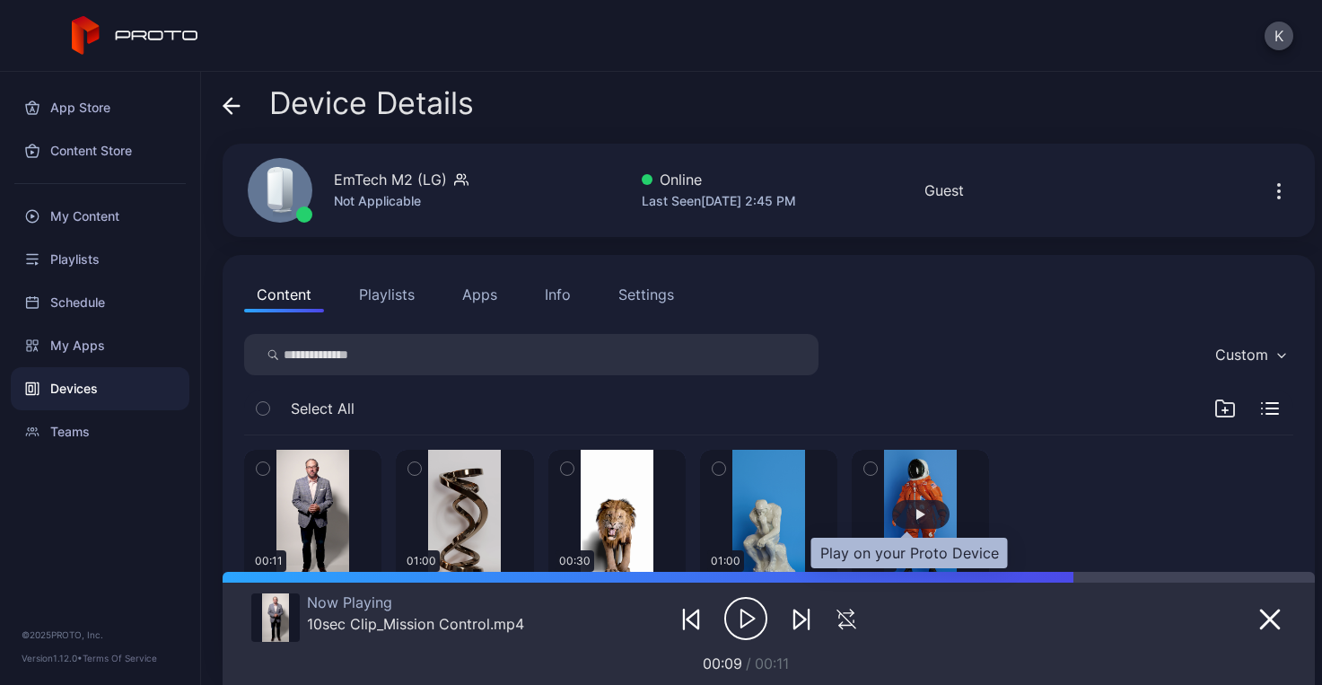
click at [916, 512] on div "button" at bounding box center [920, 514] width 9 height 11
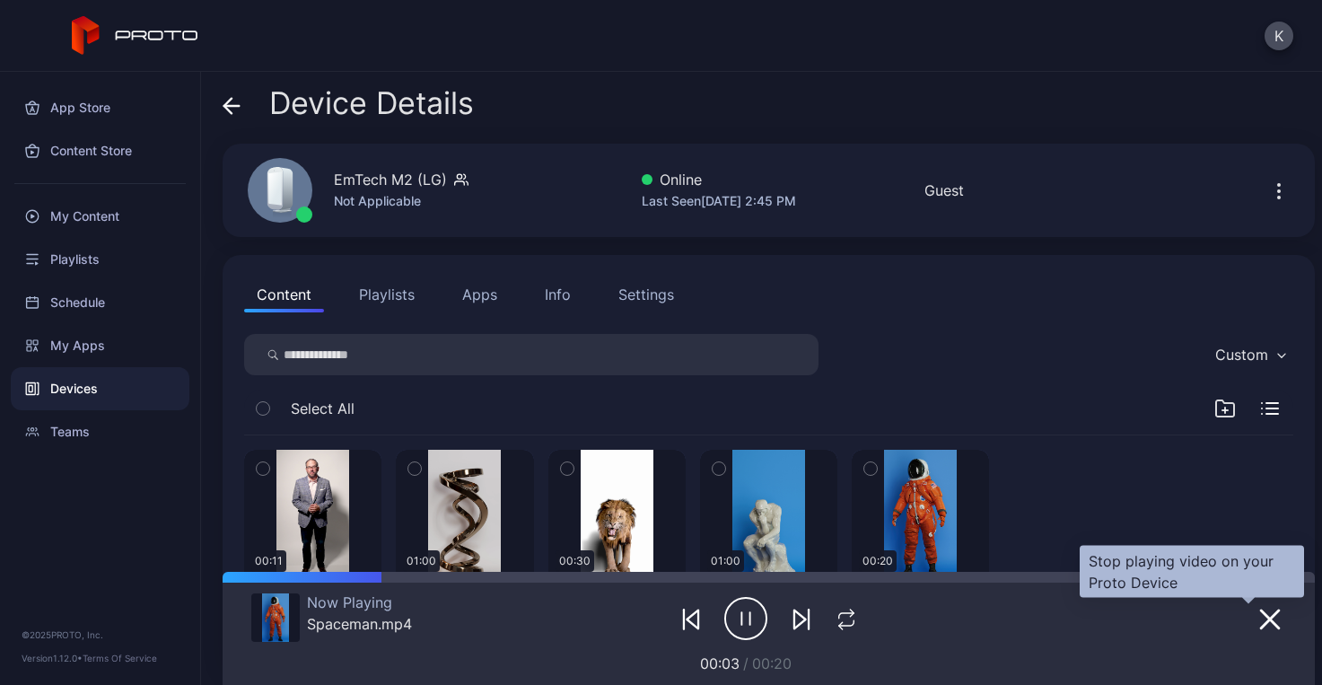
click at [1259, 624] on icon "button" at bounding box center [1270, 620] width 22 height 22
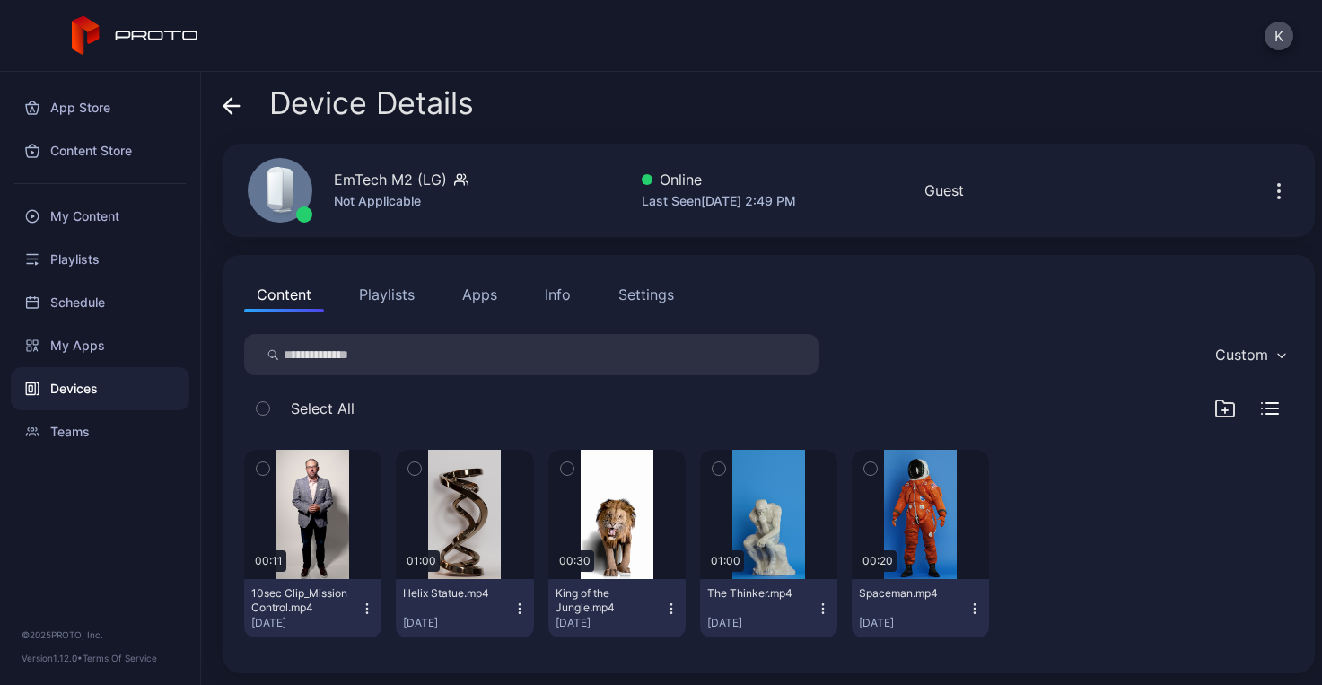
click at [409, 290] on button "Playlists" at bounding box center [386, 294] width 81 height 36
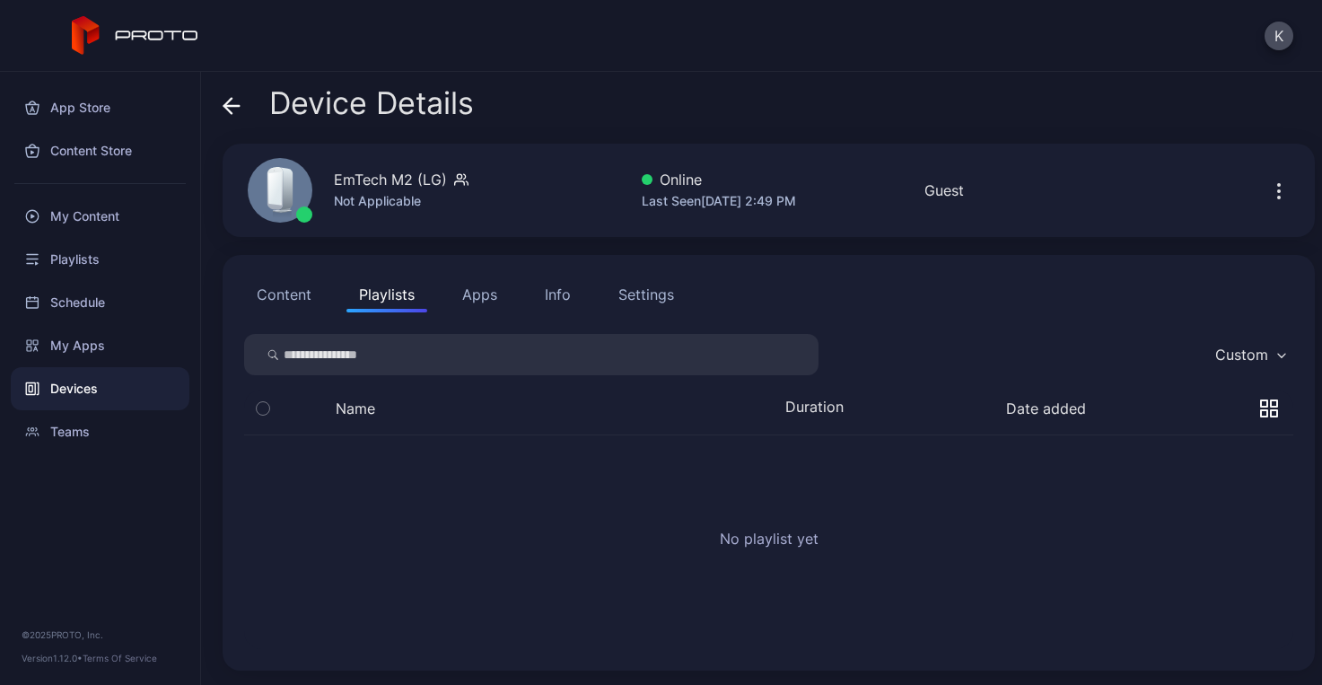
click at [489, 293] on button "Apps" at bounding box center [480, 294] width 60 height 36
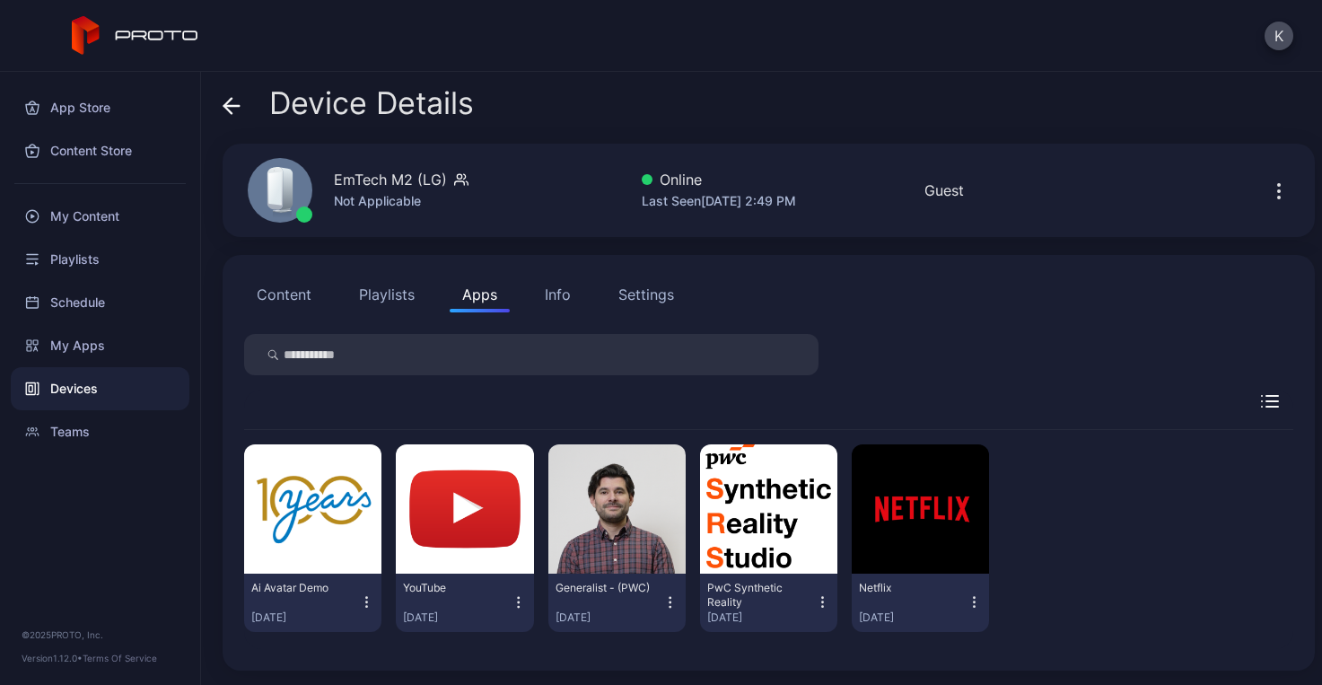
click at [574, 296] on button "Info" at bounding box center [557, 294] width 51 height 36
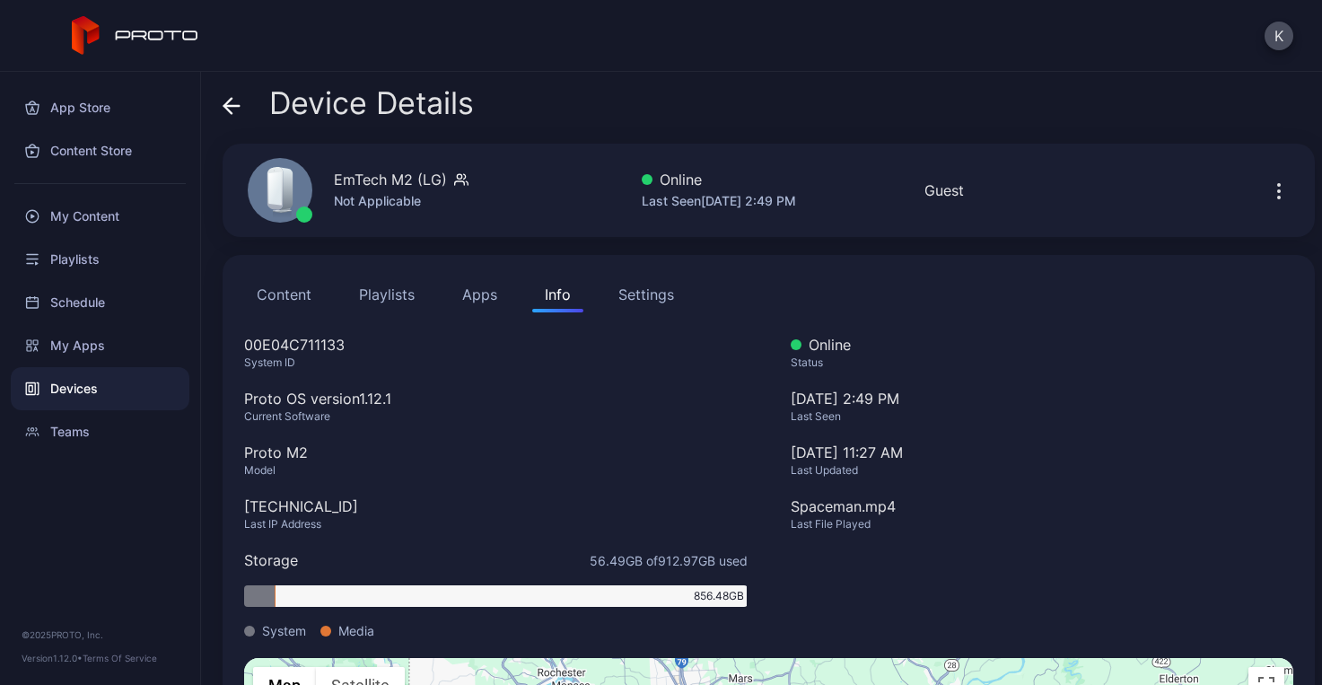
click at [663, 295] on div "Settings" at bounding box center [646, 295] width 56 height 22
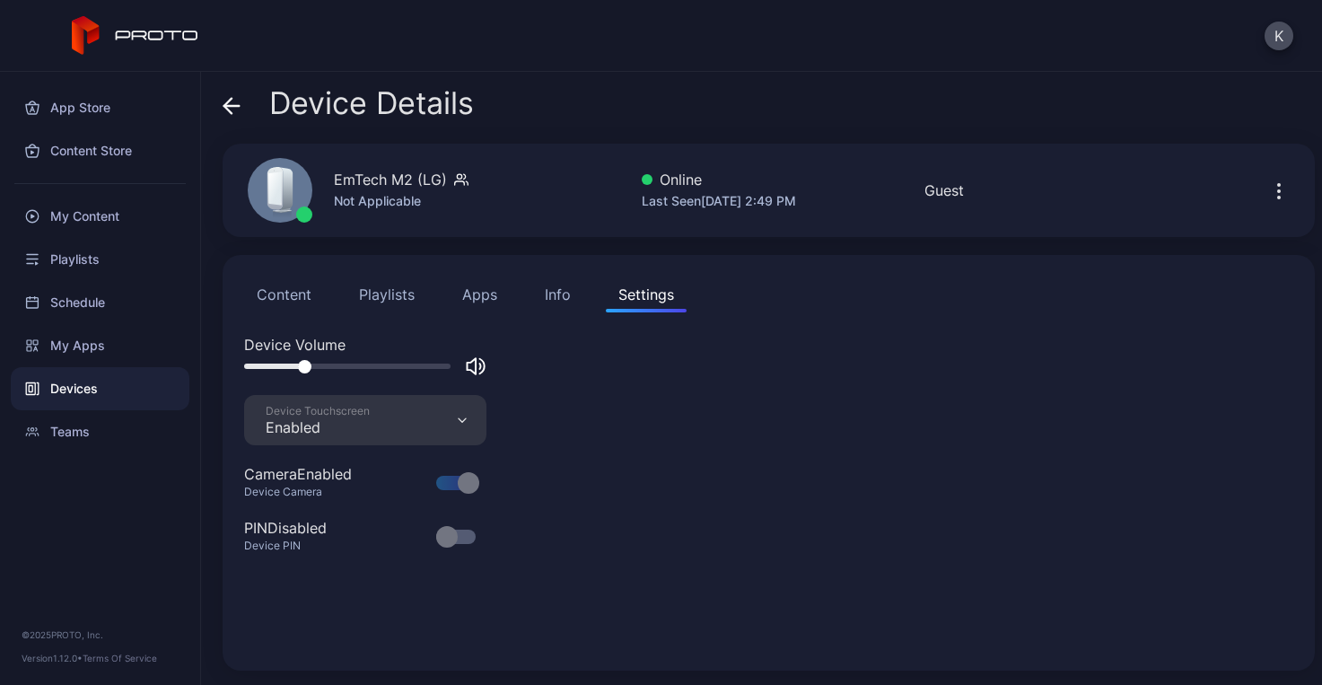
drag, startPoint x: 325, startPoint y: 369, endPoint x: 304, endPoint y: 368, distance: 20.7
click at [304, 368] on div at bounding box center [304, 366] width 13 height 13
click at [747, 394] on div "Device Volume" at bounding box center [768, 364] width 1049 height 61
